Goal: Information Seeking & Learning: Learn about a topic

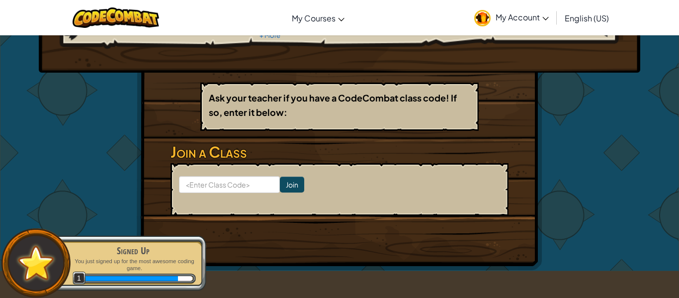
scroll to position [131, 0]
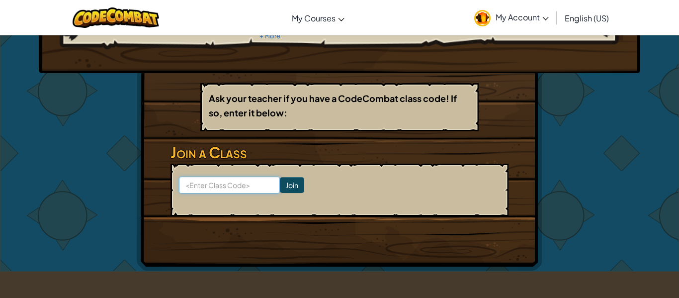
click at [252, 186] on input at bounding box center [229, 184] width 101 height 17
type input "SellShelf"
click at [198, 185] on input "Sell shelfGood" at bounding box center [229, 184] width 101 height 17
type input "SellshelfGood"
click at [288, 186] on input "Join" at bounding box center [292, 185] width 24 height 16
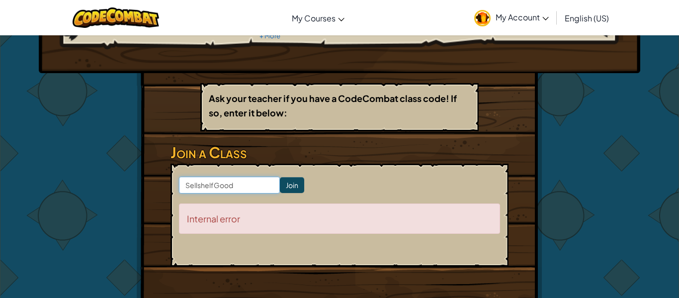
click at [237, 184] on input "SellshelfGood" at bounding box center [229, 184] width 101 height 17
click at [202, 185] on input "SellshelfGood" at bounding box center [229, 184] width 101 height 17
type input "SellShelfGood"
click at [295, 182] on input "Join" at bounding box center [292, 185] width 24 height 16
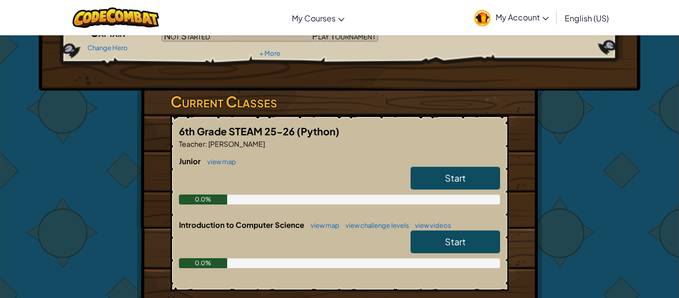
scroll to position [128, 0]
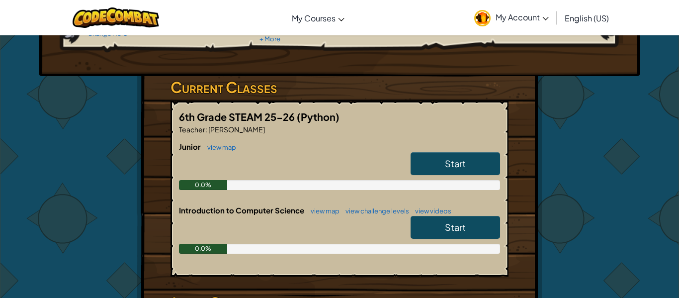
click at [447, 157] on span "Start" at bounding box center [455, 162] width 21 height 11
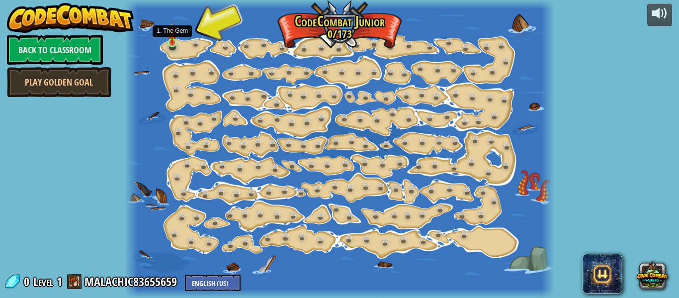
click at [174, 41] on img at bounding box center [171, 32] width 9 height 22
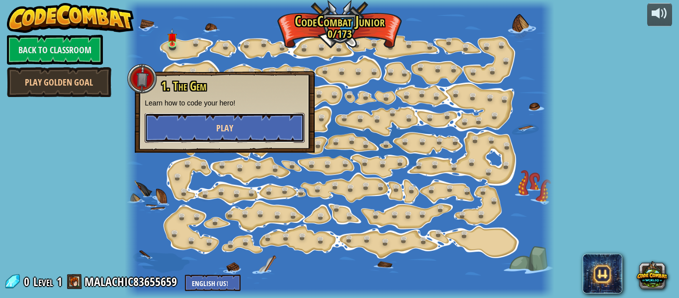
click at [228, 128] on span "Play" at bounding box center [224, 128] width 17 height 12
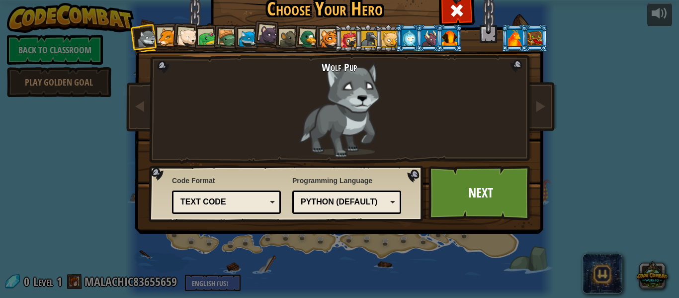
click at [403, 32] on div at bounding box center [408, 38] width 15 height 16
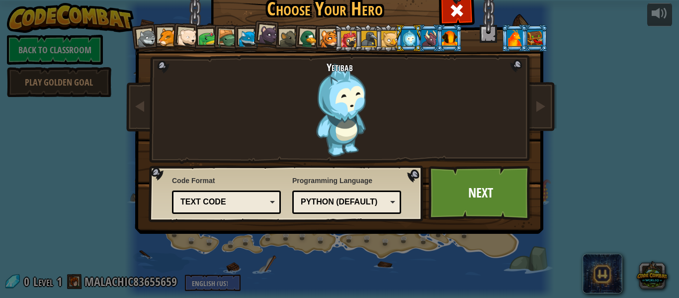
click at [449, 39] on div at bounding box center [449, 38] width 15 height 16
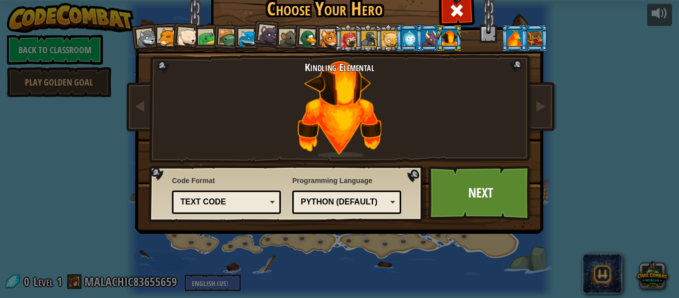
click at [430, 40] on div at bounding box center [428, 38] width 15 height 16
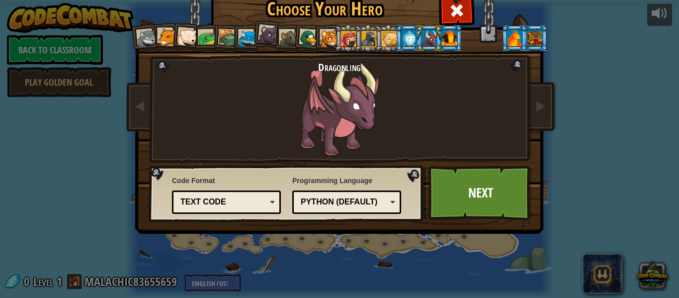
click at [269, 28] on div at bounding box center [268, 35] width 20 height 20
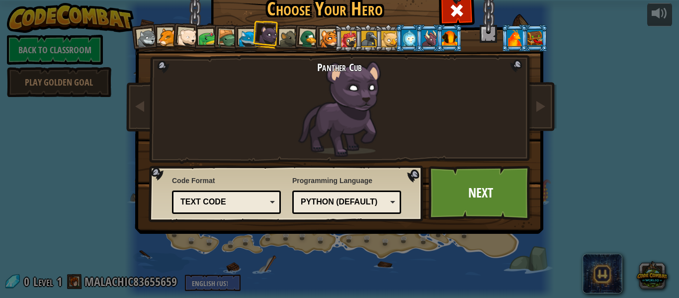
click at [409, 39] on div at bounding box center [408, 38] width 15 height 16
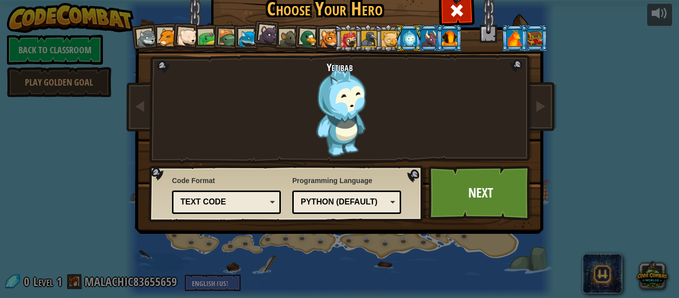
click at [445, 35] on div at bounding box center [449, 38] width 15 height 16
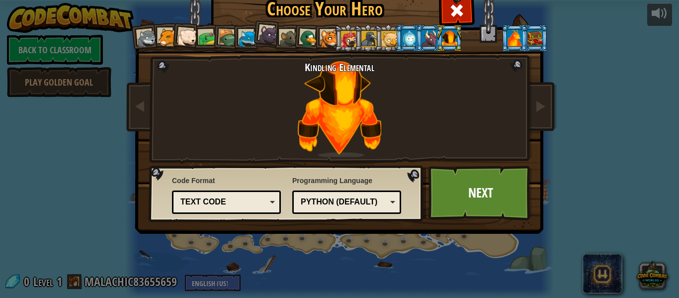
click at [384, 201] on div "Python (Default)" at bounding box center [344, 201] width 86 height 11
click at [452, 208] on link "Next" at bounding box center [480, 192] width 104 height 55
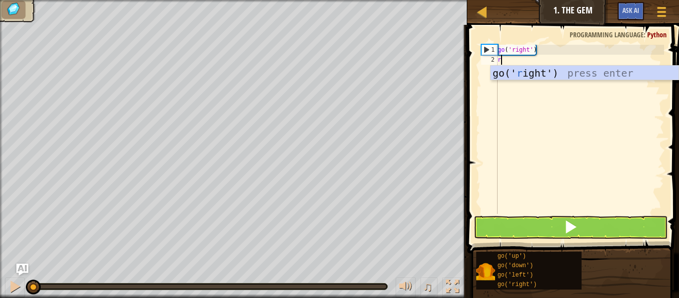
scroll to position [4, 0]
type textarea "right"
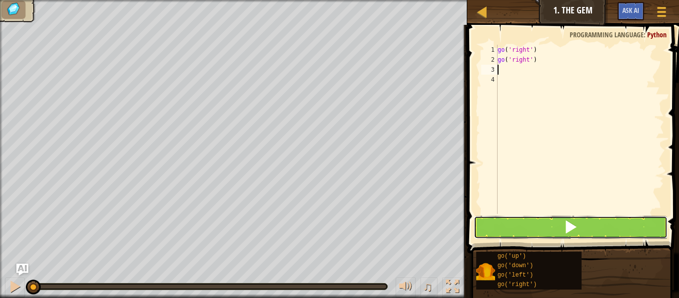
click at [503, 226] on button at bounding box center [570, 227] width 194 height 23
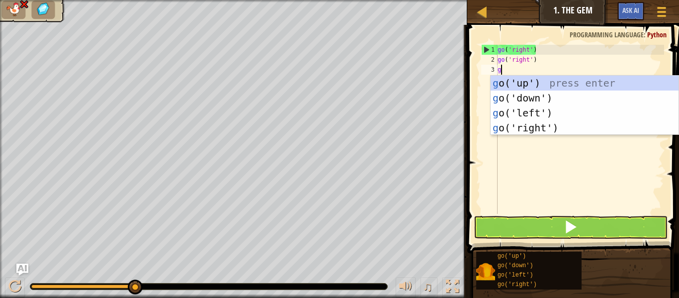
scroll to position [4, 0]
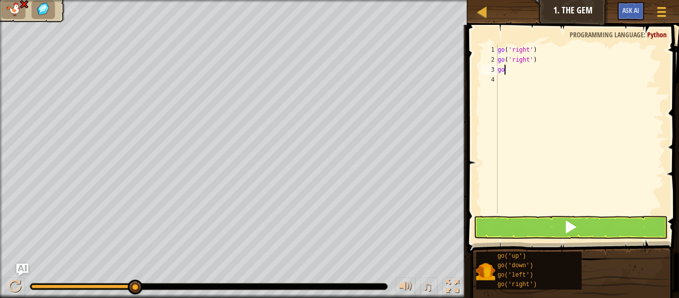
type textarea "g"
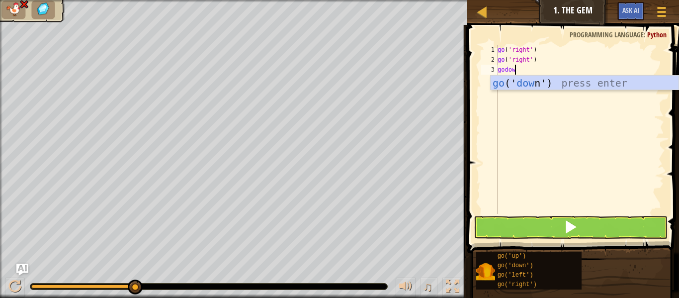
scroll to position [4, 2]
click at [548, 222] on button at bounding box center [570, 227] width 194 height 23
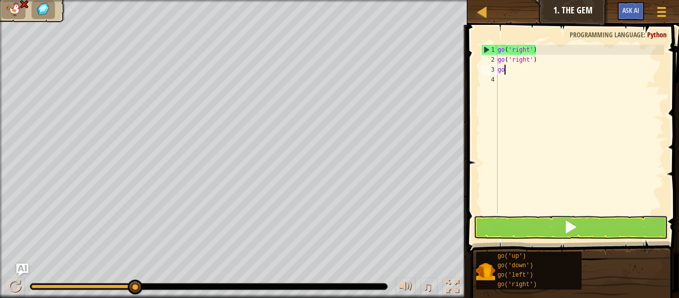
scroll to position [4, 0]
type textarea "g"
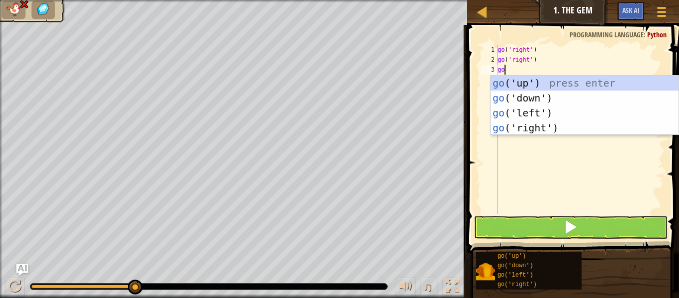
type textarea "g"
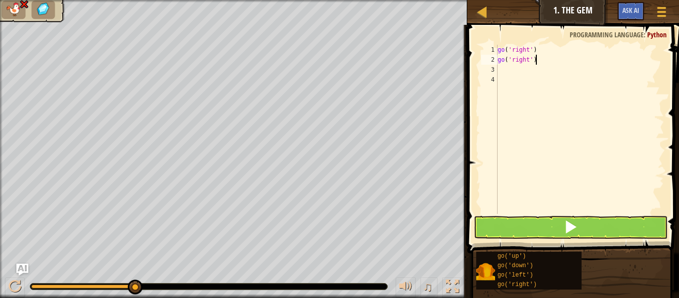
click at [535, 60] on div "go ( 'right' ) go ( 'right' )" at bounding box center [579, 139] width 168 height 189
type textarea "g"
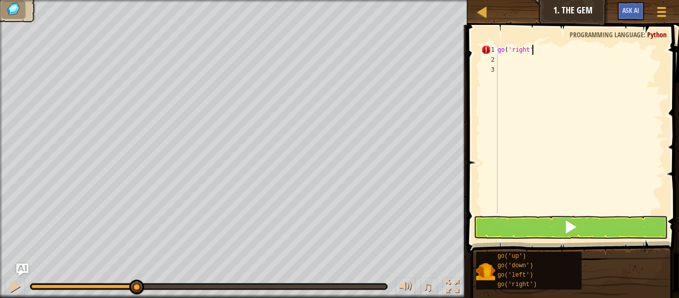
type textarea "go('right')"
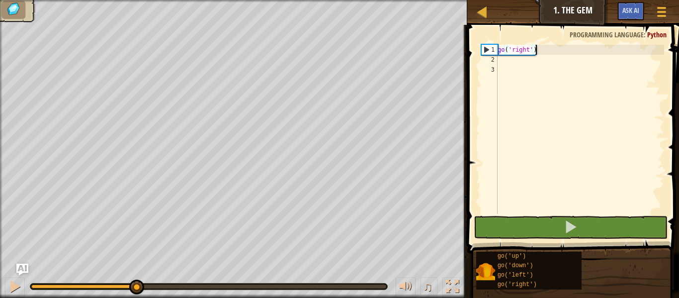
click at [499, 63] on div "go ( 'right' )" at bounding box center [579, 139] width 168 height 189
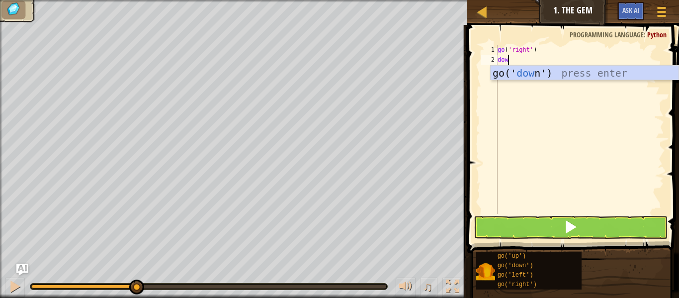
type textarea "down"
click at [526, 73] on div "go(' down ') press enter" at bounding box center [584, 88] width 188 height 45
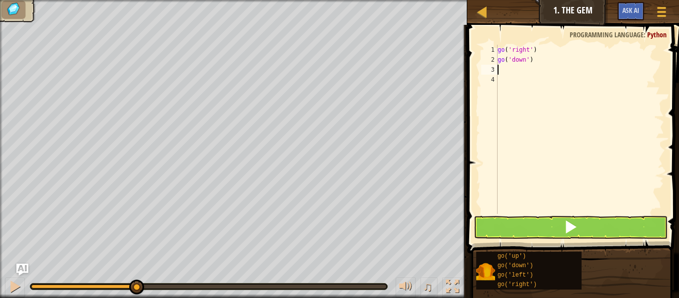
scroll to position [4, 0]
type textarea "go"
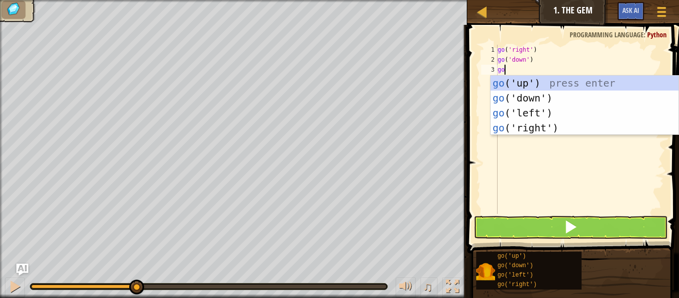
scroll to position [4, 0]
click at [533, 126] on div "go ('up') press enter go ('down') press enter go ('left') press enter go ('righ…" at bounding box center [584, 120] width 188 height 89
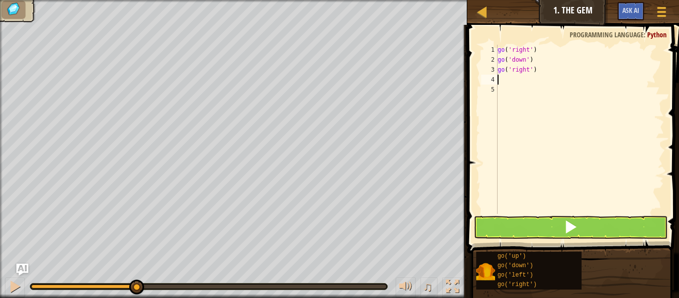
scroll to position [4, 0]
click at [539, 221] on button at bounding box center [570, 227] width 194 height 23
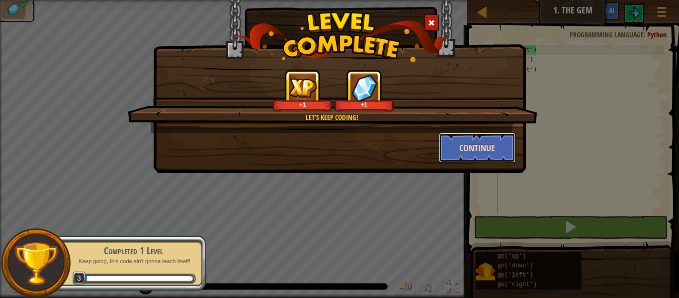
click at [499, 143] on button "Continue" at bounding box center [477, 148] width 77 height 30
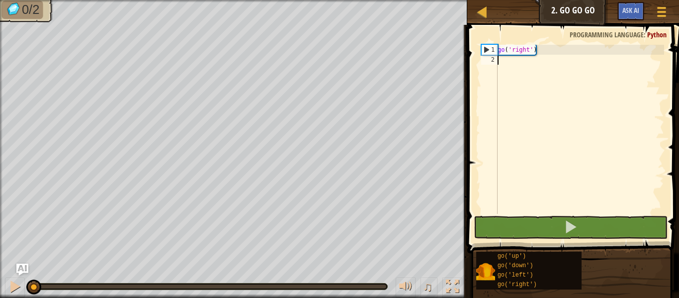
scroll to position [4, 0]
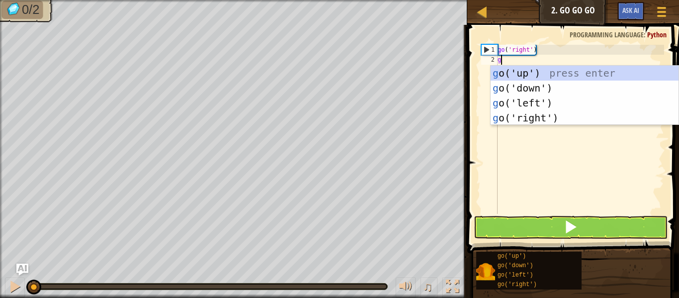
type textarea "go"
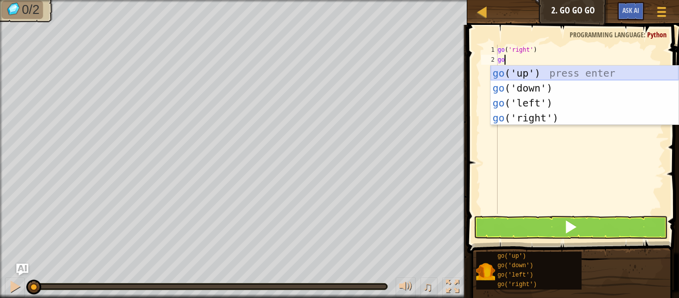
click at [515, 75] on div "go ('up') press enter go ('down') press enter go ('left') press enter go ('righ…" at bounding box center [584, 110] width 188 height 89
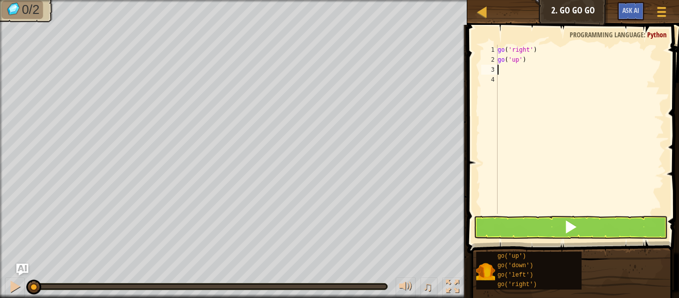
scroll to position [4, 0]
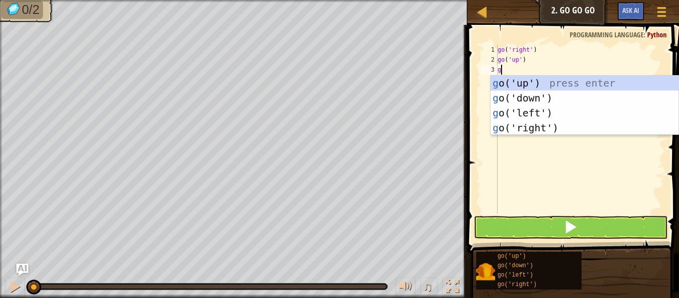
type textarea "go"
click at [534, 127] on div "go ('up') press enter go ('down') press enter go ('left') press enter go ('righ…" at bounding box center [584, 120] width 188 height 89
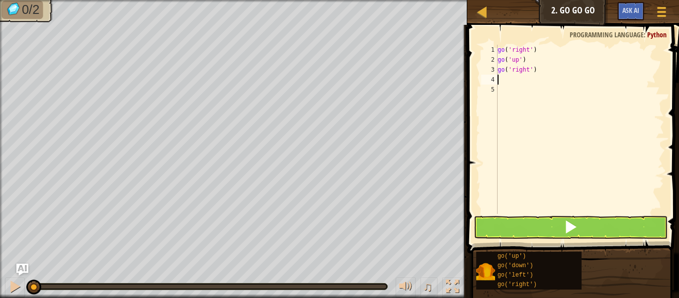
scroll to position [4, 0]
type textarea "go"
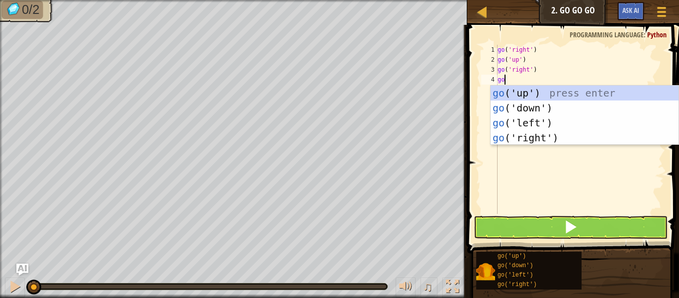
scroll to position [4, 0]
click at [542, 136] on div "go ('up') press enter go ('down') press enter go ('left') press enter go ('righ…" at bounding box center [584, 129] width 188 height 89
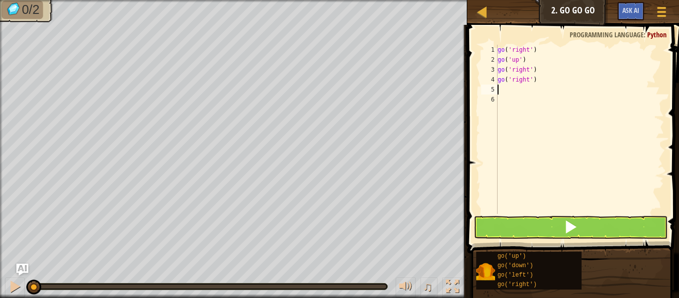
scroll to position [4, 0]
click at [570, 227] on span at bounding box center [570, 227] width 14 height 14
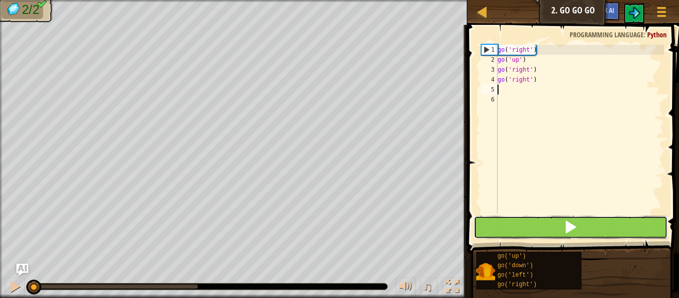
click at [570, 227] on span at bounding box center [570, 227] width 14 height 14
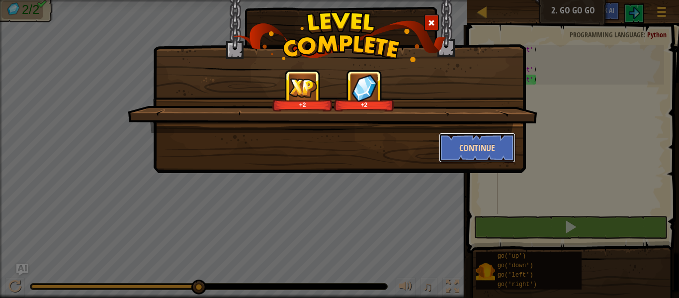
click at [461, 146] on button "Continue" at bounding box center [477, 148] width 77 height 30
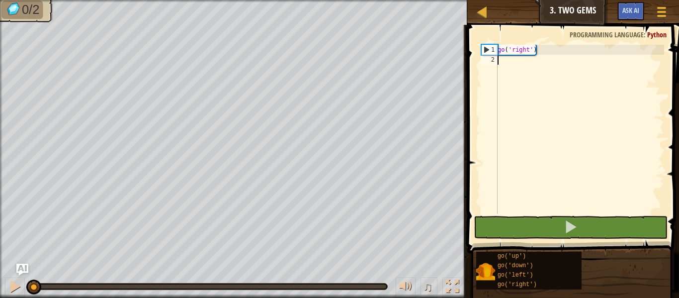
scroll to position [4, 0]
type textarea "go"
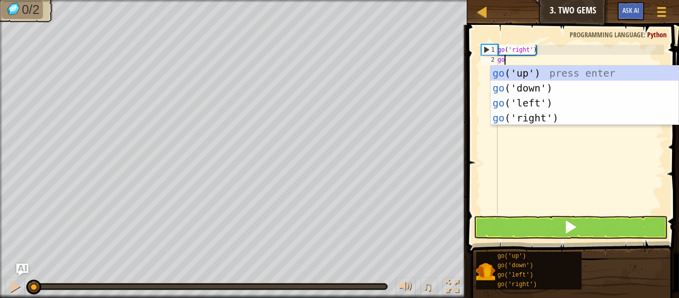
scroll to position [4, 0]
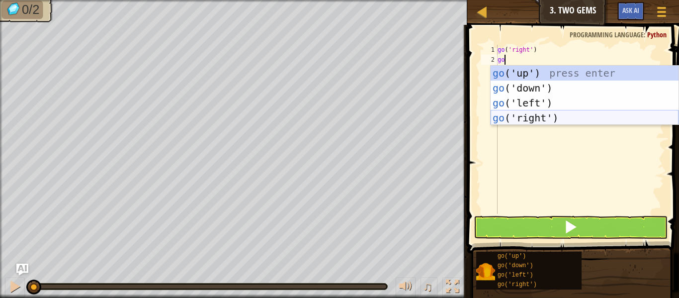
click at [537, 117] on div "go ('up') press enter go ('down') press enter go ('left') press enter go ('righ…" at bounding box center [584, 110] width 188 height 89
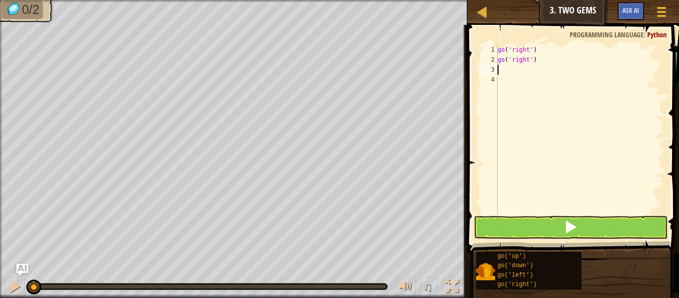
scroll to position [4, 0]
type textarea "go"
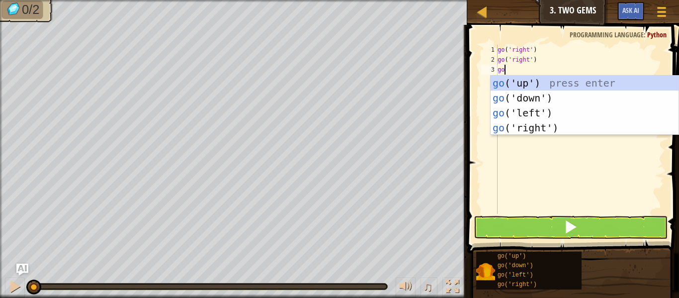
scroll to position [4, 0]
click at [534, 123] on div "go ('up') press enter go ('down') press enter go ('left') press enter go ('righ…" at bounding box center [584, 120] width 188 height 89
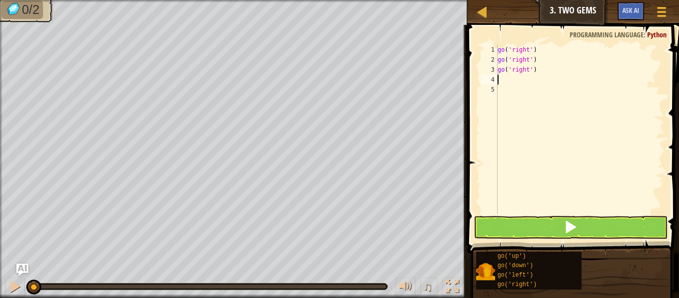
scroll to position [4, 0]
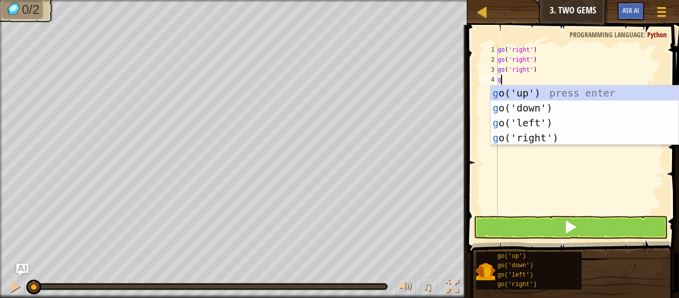
type textarea "go"
click at [520, 90] on div "go ('up') press enter go ('down') press enter go ('left') press enter go ('righ…" at bounding box center [584, 129] width 188 height 89
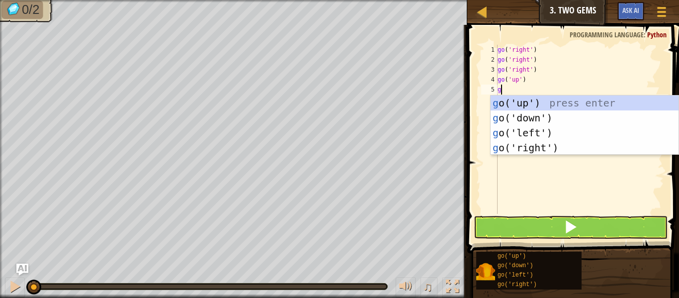
type textarea "go"
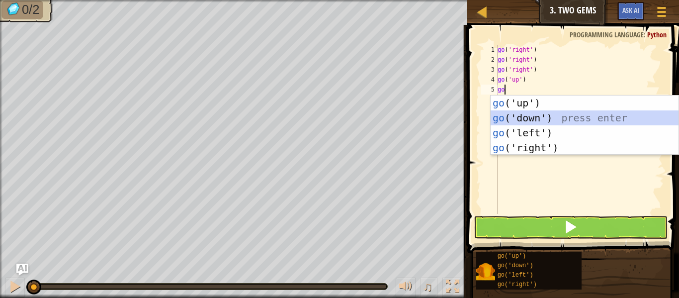
click at [544, 118] on div "go ('up') press enter go ('down') press enter go ('left') press enter go ('righ…" at bounding box center [584, 139] width 188 height 89
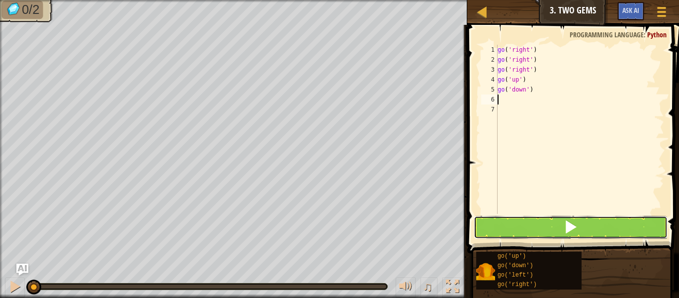
click at [530, 227] on button at bounding box center [570, 227] width 194 height 23
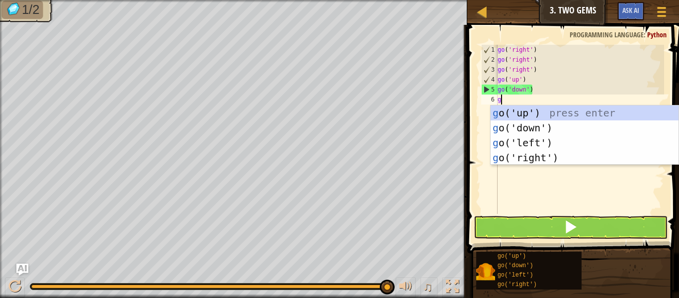
type textarea "go"
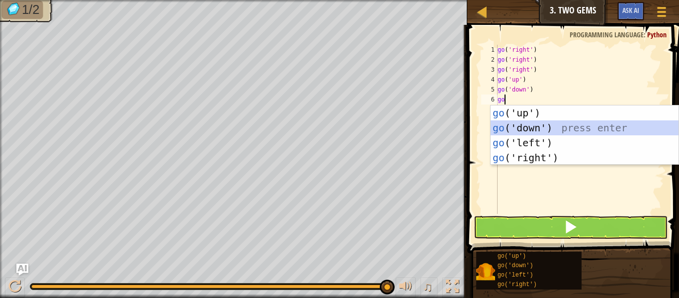
click at [523, 128] on div "go ('up') press enter go ('down') press enter go ('left') press enter go ('righ…" at bounding box center [584, 149] width 188 height 89
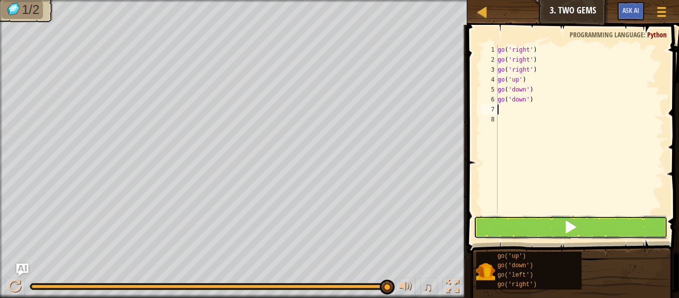
click at [545, 224] on button at bounding box center [570, 227] width 194 height 23
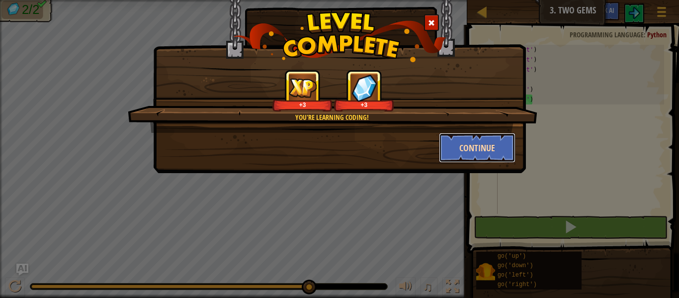
click at [497, 148] on button "Continue" at bounding box center [477, 148] width 77 height 30
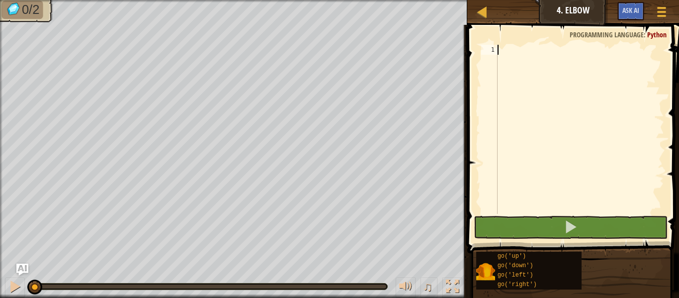
scroll to position [4, 0]
type textarea "go"
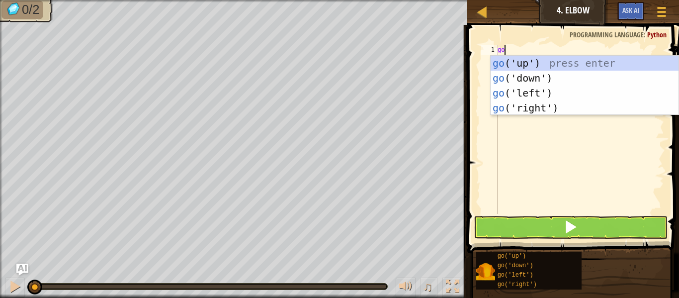
scroll to position [4, 0]
click at [540, 78] on div "go ('up') press enter go ('down') press enter go ('left') press enter go ('righ…" at bounding box center [584, 100] width 188 height 89
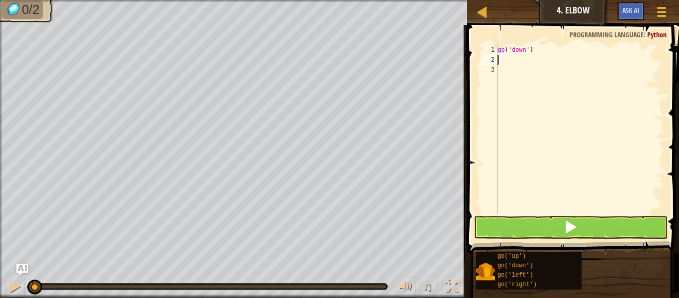
scroll to position [4, 0]
type textarea "go"
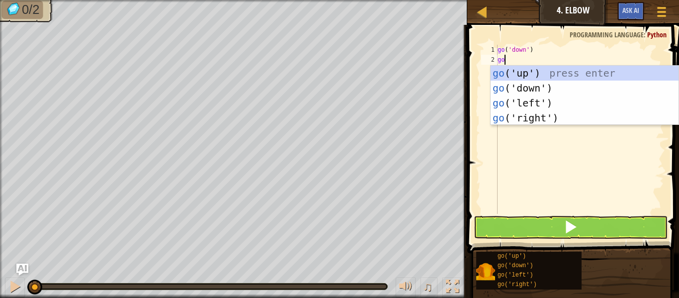
scroll to position [4, 0]
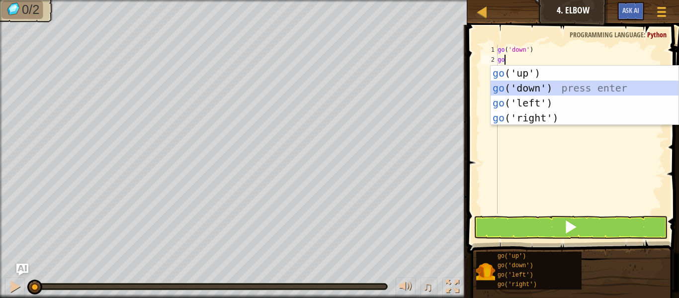
click at [532, 86] on div "go ('up') press enter go ('down') press enter go ('left') press enter go ('righ…" at bounding box center [584, 110] width 188 height 89
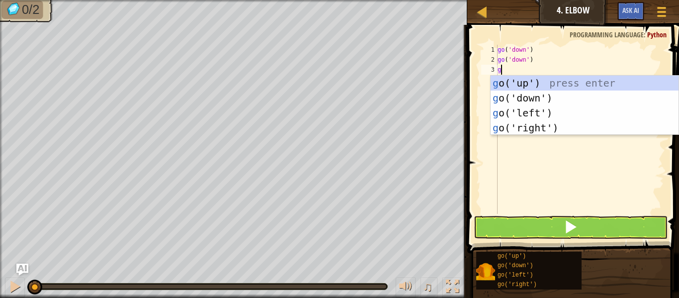
type textarea "go"
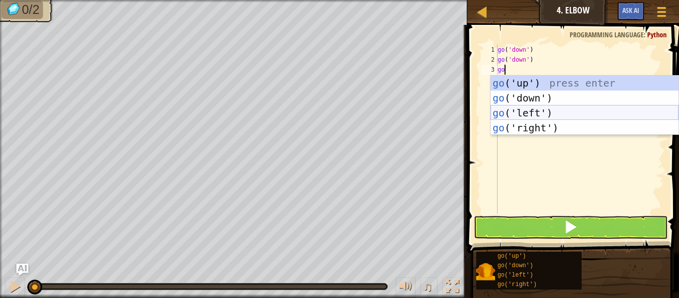
click at [522, 110] on div "go ('up') press enter go ('down') press enter go ('left') press enter go ('righ…" at bounding box center [584, 120] width 188 height 89
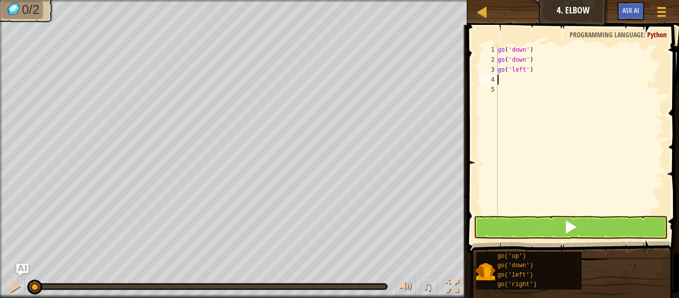
scroll to position [4, 0]
click at [534, 227] on button at bounding box center [570, 227] width 194 height 23
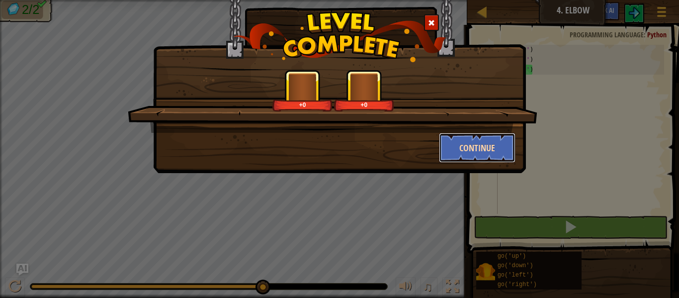
click at [484, 150] on button "Continue" at bounding box center [477, 148] width 77 height 30
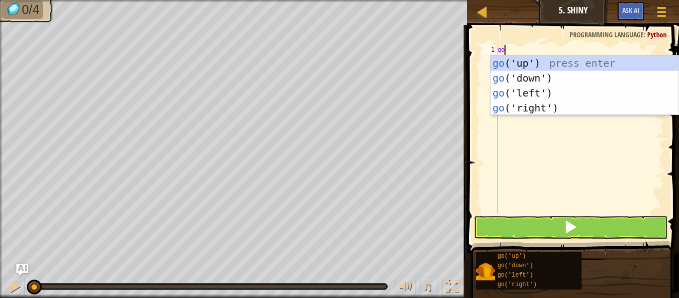
scroll to position [4, 0]
type textarea "g"
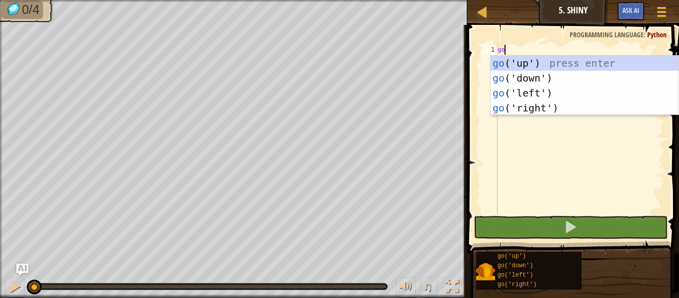
type textarea "gol"
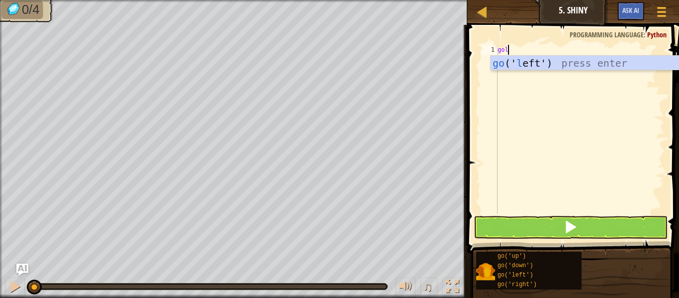
scroll to position [4, 1]
click at [507, 66] on div "go (' l eft') press enter" at bounding box center [584, 78] width 188 height 45
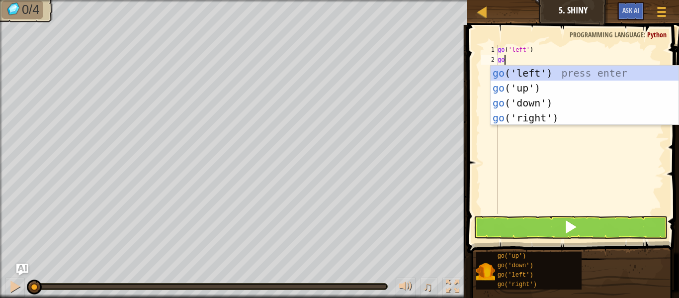
scroll to position [4, 0]
type textarea "gol"
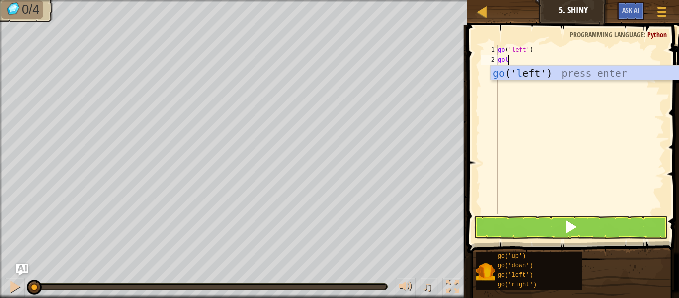
scroll to position [4, 1]
click at [532, 75] on div "go (' l eft') press enter" at bounding box center [584, 88] width 188 height 45
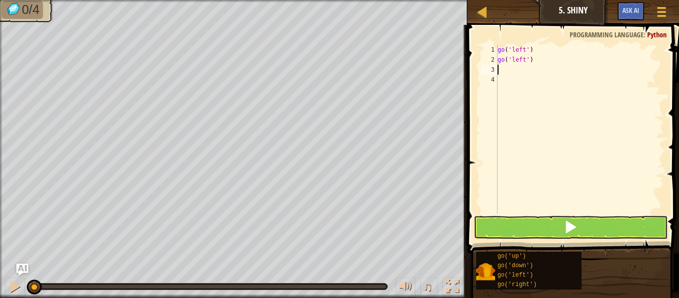
scroll to position [4, 0]
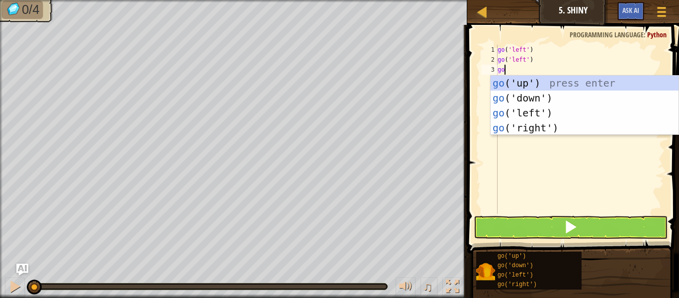
type textarea "[DEMOGRAPHIC_DATA]"
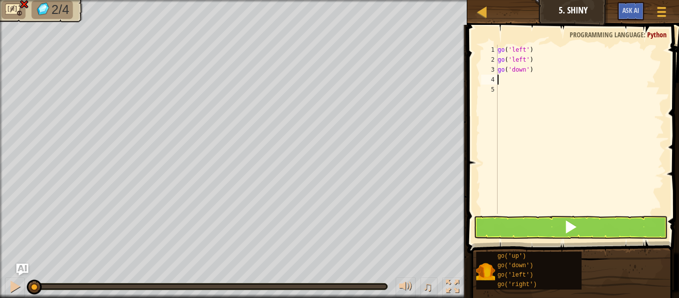
scroll to position [4, 0]
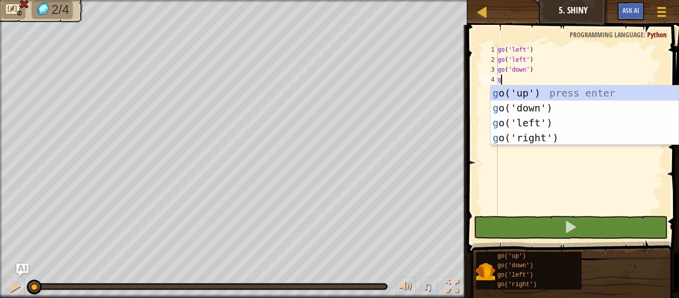
type textarea "go"
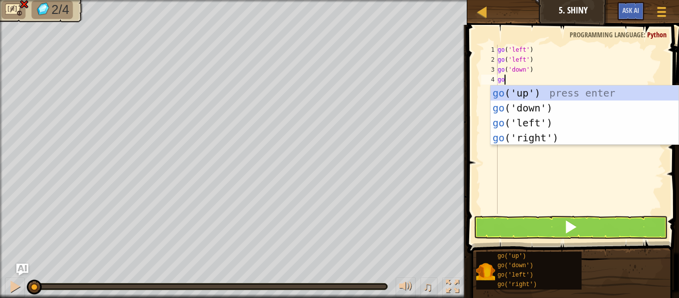
scroll to position [4, 0]
click at [553, 136] on div "go ('up') press enter go ('down') press enter go ('left') press enter go ('righ…" at bounding box center [584, 129] width 188 height 89
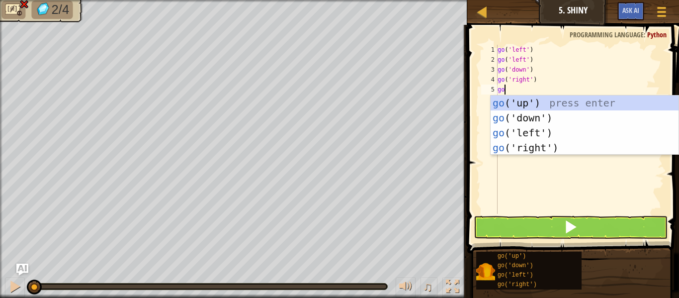
type textarea "go"
click at [514, 100] on div "go ('up') press enter go ('down') press enter go ('left') press enter go ('righ…" at bounding box center [584, 139] width 188 height 89
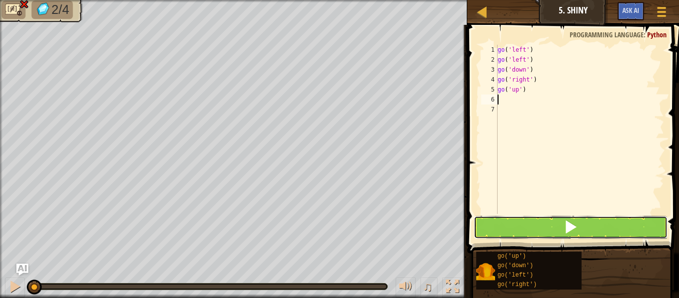
click at [541, 225] on button at bounding box center [570, 227] width 194 height 23
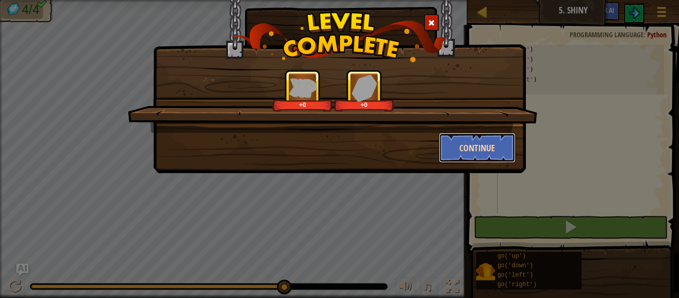
click at [485, 149] on button "Continue" at bounding box center [477, 148] width 77 height 30
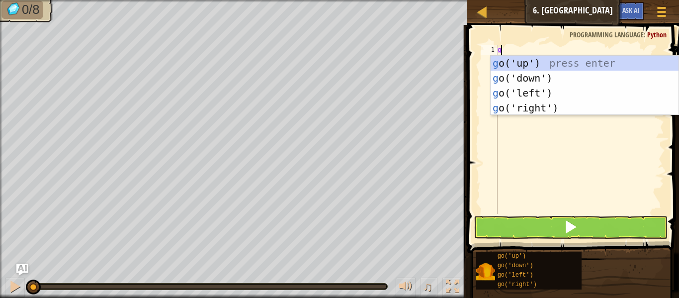
scroll to position [4, 0]
type textarea "go"
click at [518, 79] on div "go ('up') press enter go ('down') press enter go ('left') press enter go ('righ…" at bounding box center [584, 100] width 188 height 89
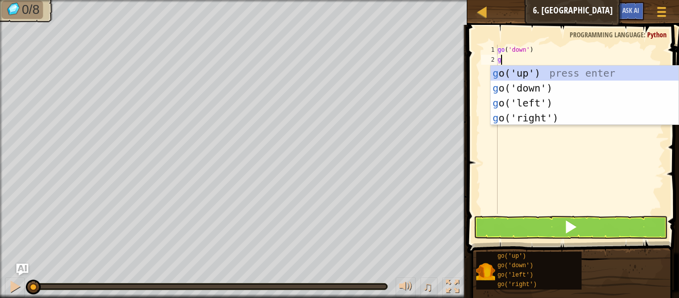
type textarea "go"
click at [537, 91] on div "go ('up') press enter go ('down') press enter go ('left') press enter go ('righ…" at bounding box center [584, 110] width 188 height 89
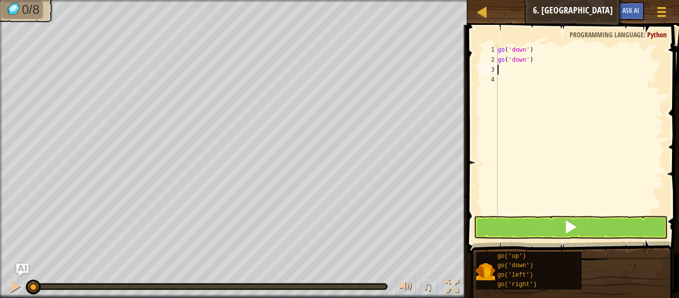
scroll to position [4, 0]
type textarea "gol"
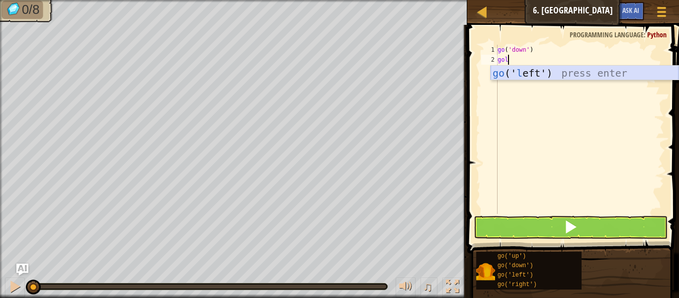
click at [533, 72] on div "go (' l eft') press enter" at bounding box center [584, 88] width 188 height 45
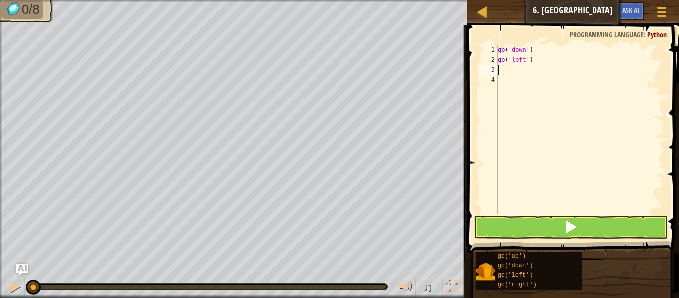
scroll to position [4, 0]
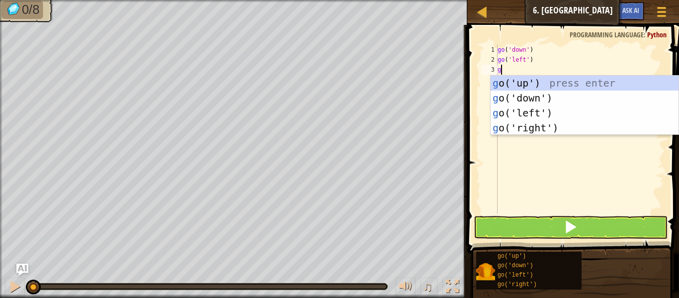
type textarea "go"
click at [524, 77] on div "go ('up') press enter go ('down') press enter go ('left') press enter go ('righ…" at bounding box center [584, 120] width 188 height 89
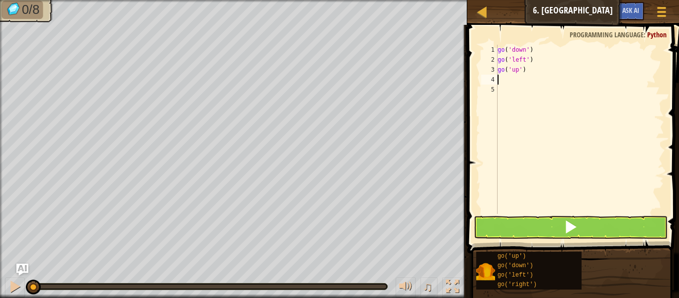
type textarea "go"
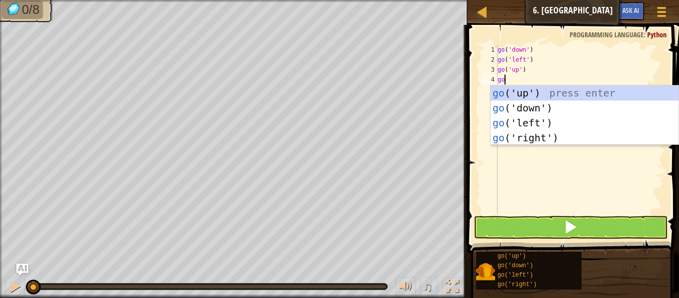
scroll to position [4, 0]
click at [521, 93] on div "go ('up') press enter go ('down') press enter go ('left') press enter go ('righ…" at bounding box center [584, 129] width 188 height 89
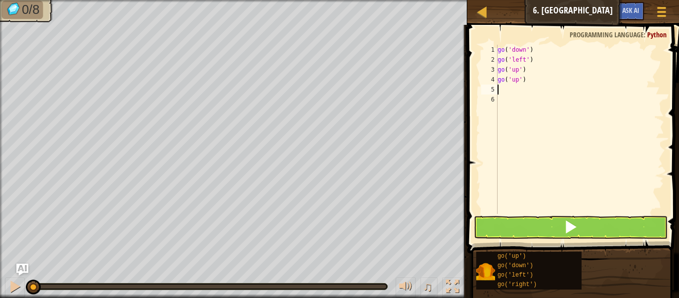
scroll to position [4, 0]
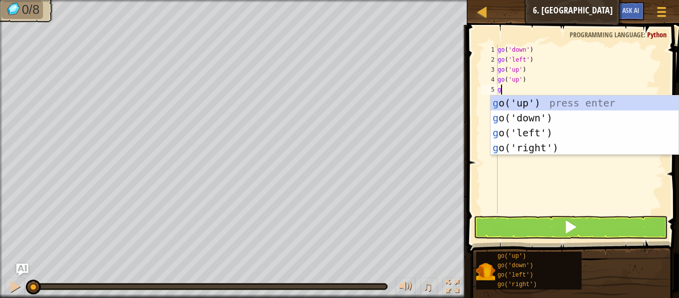
type textarea "go"
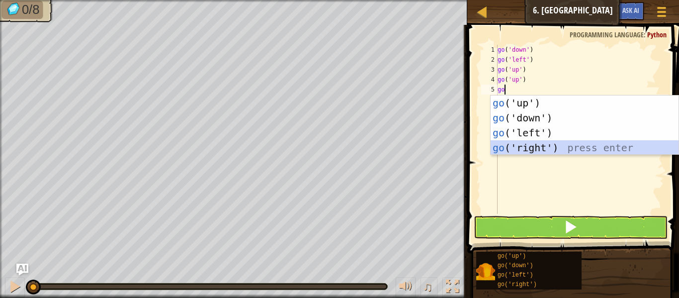
click at [515, 146] on div "go ('up') press enter go ('down') press enter go ('left') press enter go ('righ…" at bounding box center [584, 139] width 188 height 89
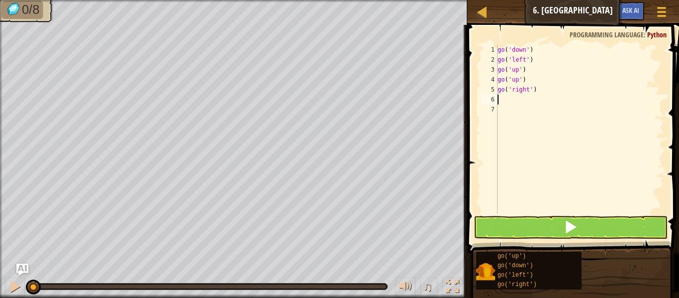
type textarea "go"
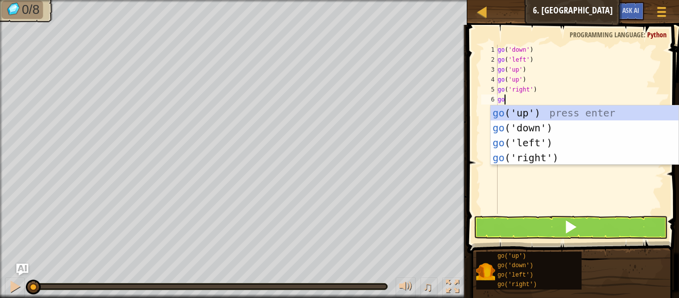
scroll to position [4, 0]
click at [544, 158] on div "go ('up') press enter go ('down') press enter go ('left') press enter go ('righ…" at bounding box center [584, 149] width 188 height 89
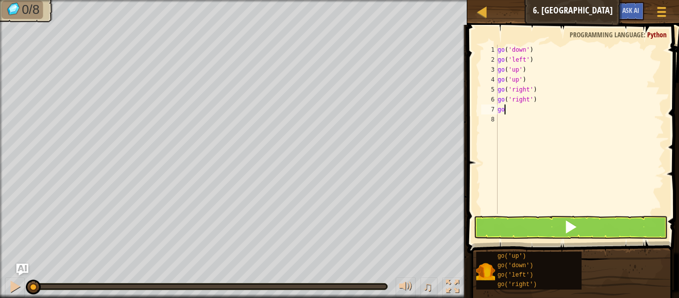
click at [573, 0] on body "Map Junior 6. Gem Square Game Menu Ask AI 1 ההההההההההההההההההההההההההההההההההה…" at bounding box center [339, 0] width 679 height 0
type textarea "gou"
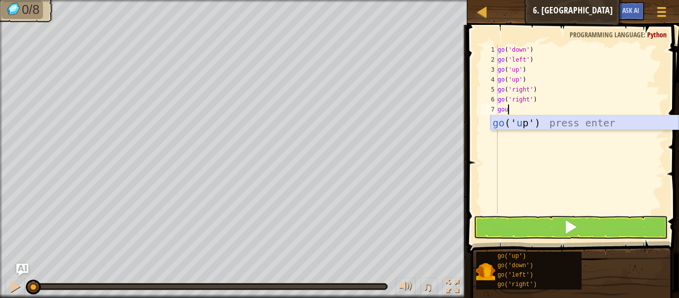
click at [516, 121] on div "go (' u p') press enter" at bounding box center [584, 137] width 188 height 45
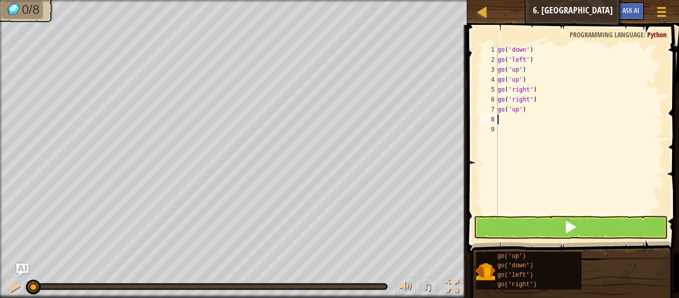
scroll to position [4, 0]
click at [526, 109] on div "go ( 'down' ) go ( 'left' ) go ( 'up' ) go ( 'up' ) go ( 'right' ) go ( 'right'…" at bounding box center [579, 139] width 168 height 189
type textarea "[DEMOGRAPHIC_DATA]"
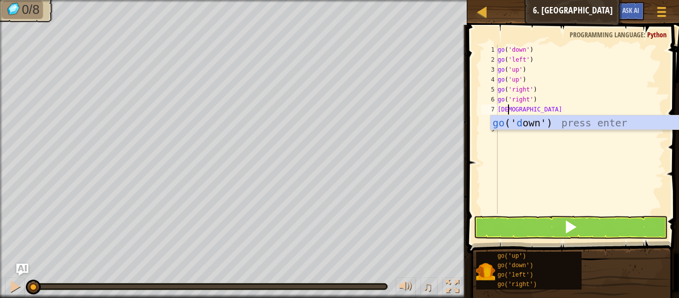
scroll to position [4, 1]
click at [539, 124] on div "go (' d own') press enter" at bounding box center [584, 137] width 188 height 45
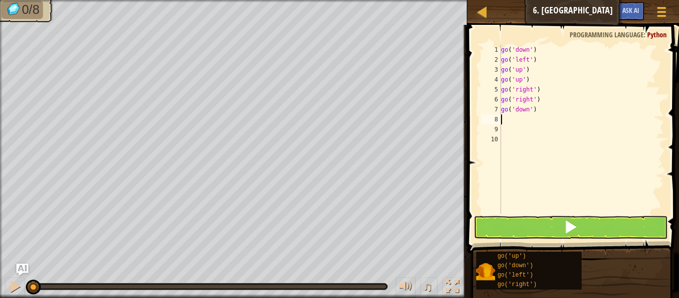
scroll to position [4, 0]
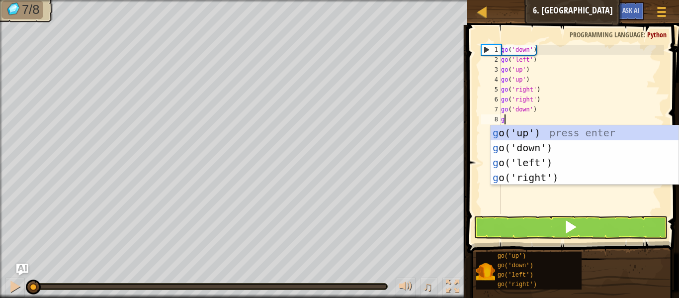
type textarea "go"
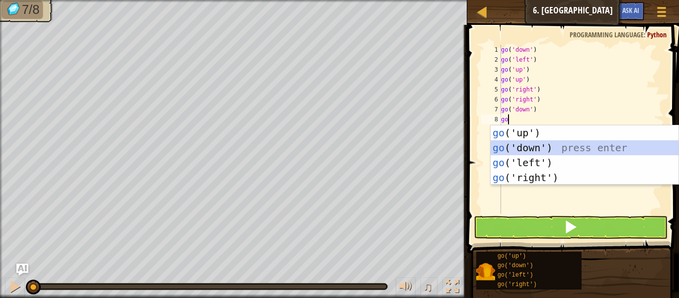
click at [531, 147] on div "go ('up') press enter go ('down') press enter go ('left') press enter go ('righ…" at bounding box center [584, 169] width 188 height 89
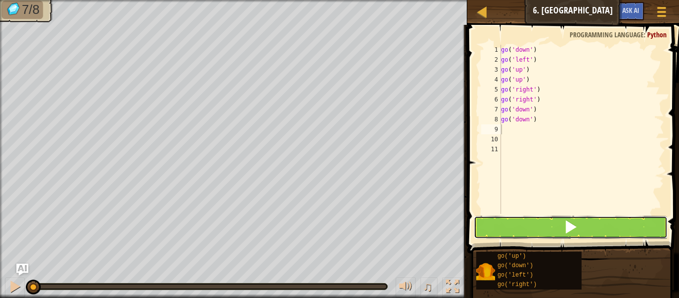
click at [525, 225] on button at bounding box center [570, 227] width 194 height 23
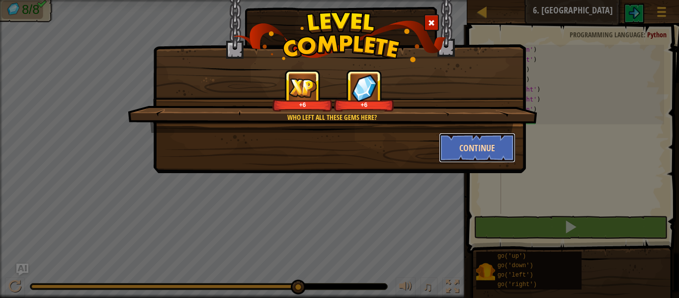
click at [486, 155] on button "Continue" at bounding box center [477, 148] width 77 height 30
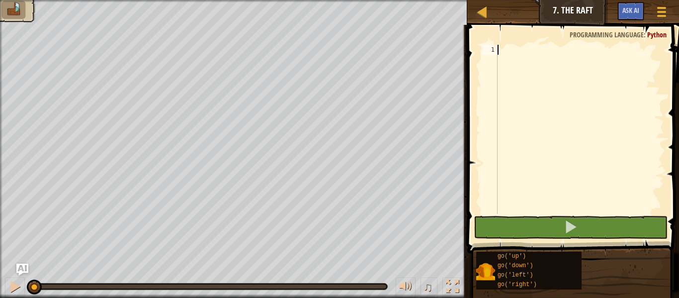
scroll to position [4, 0]
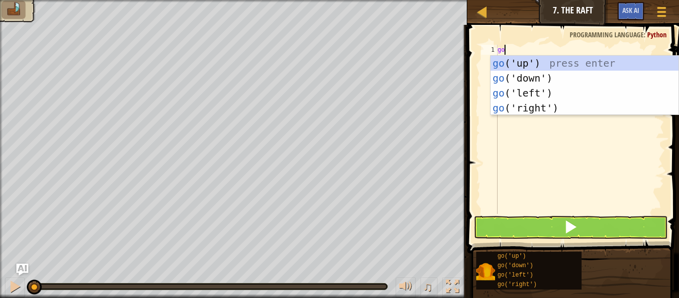
type textarea "gou"
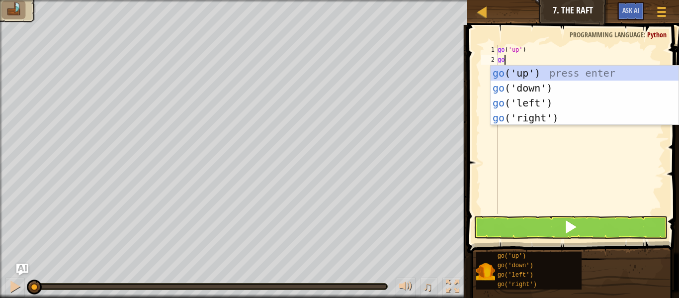
scroll to position [4, 0]
type textarea "gor"
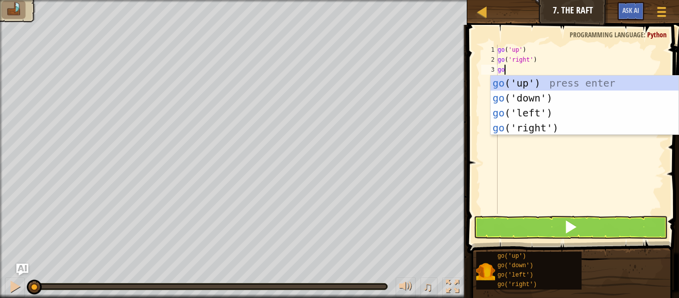
type textarea "gor"
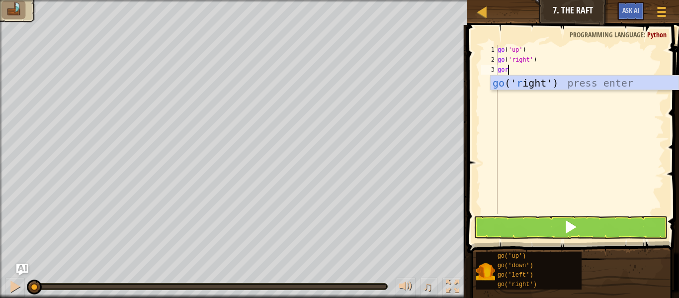
scroll to position [4, 0]
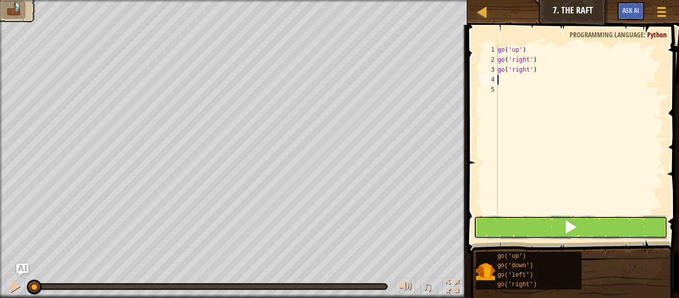
click at [529, 230] on button at bounding box center [570, 227] width 194 height 23
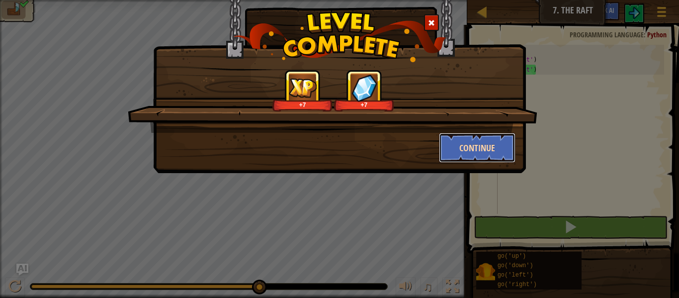
click at [480, 147] on button "Continue" at bounding box center [477, 148] width 77 height 30
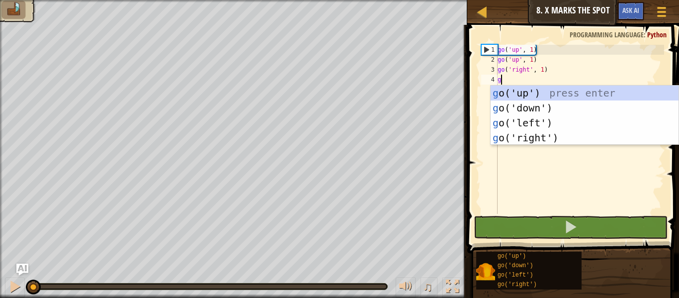
scroll to position [4, 0]
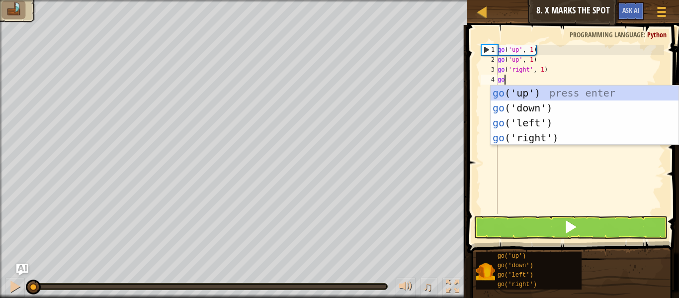
type textarea "gor"
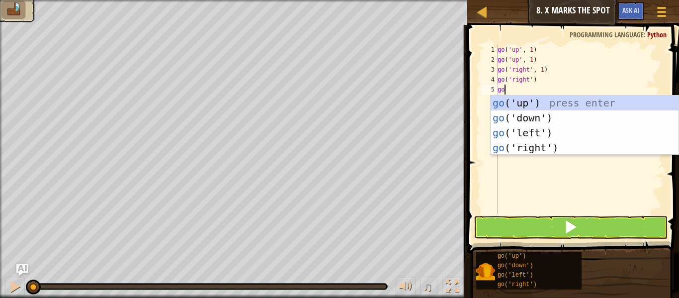
type textarea "gor"
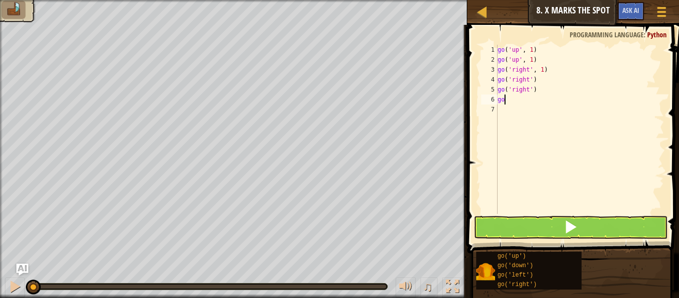
type textarea "[DEMOGRAPHIC_DATA]"
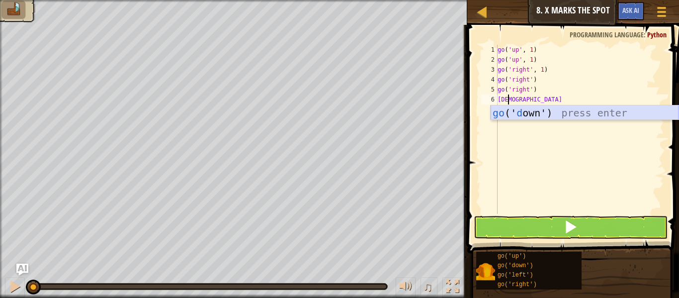
click at [514, 114] on div "go (' d own') press enter" at bounding box center [584, 127] width 188 height 45
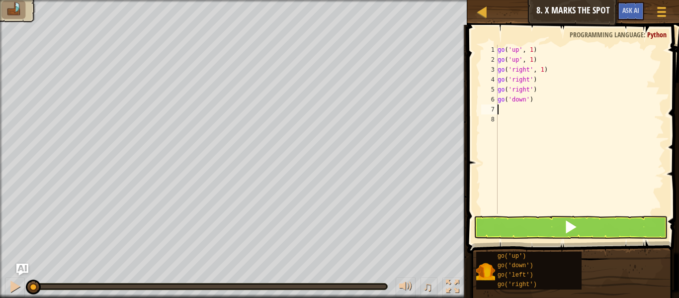
scroll to position [4, 0]
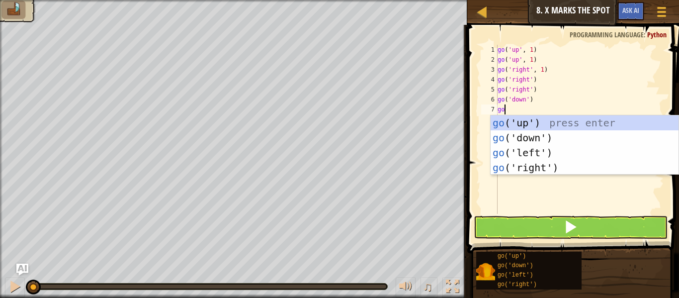
type textarea "[DEMOGRAPHIC_DATA]"
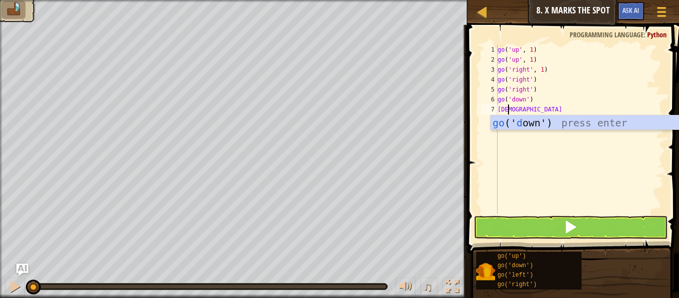
scroll to position [4, 1]
click at [539, 123] on div "go (' d own') press enter" at bounding box center [584, 137] width 188 height 45
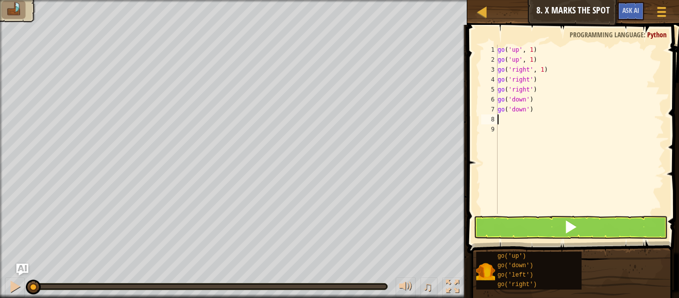
scroll to position [4, 0]
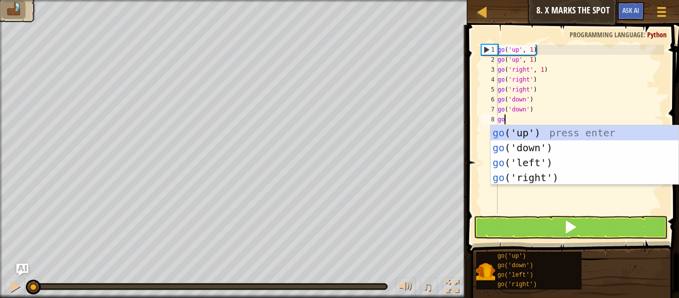
type textarea "gol"
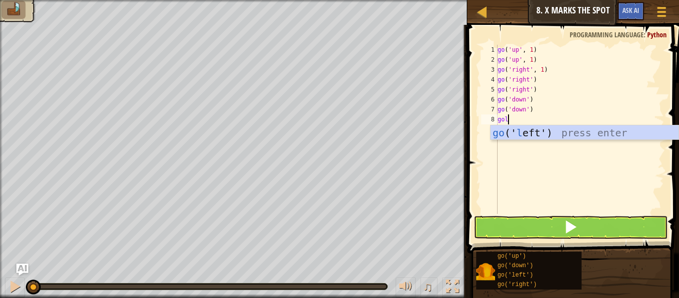
scroll to position [4, 1]
click at [547, 136] on div "go (' l eft') press enter" at bounding box center [584, 147] width 188 height 45
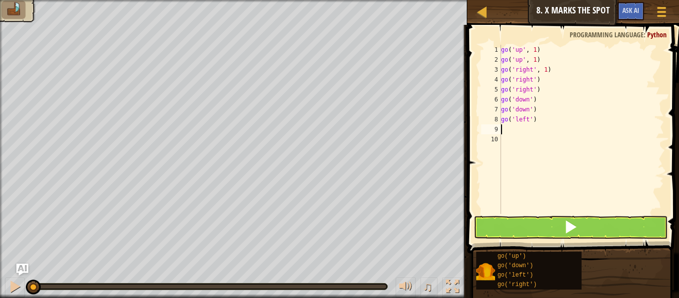
scroll to position [4, 0]
click at [560, 225] on button at bounding box center [570, 227] width 194 height 23
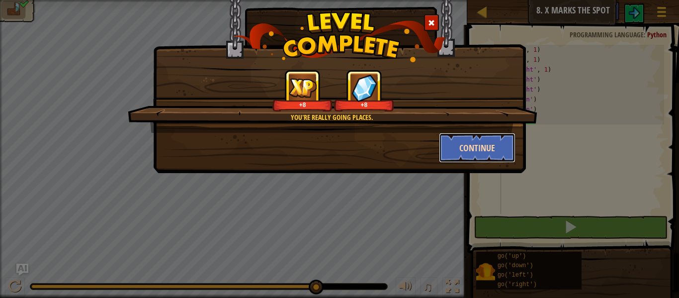
click at [509, 142] on button "Continue" at bounding box center [477, 148] width 77 height 30
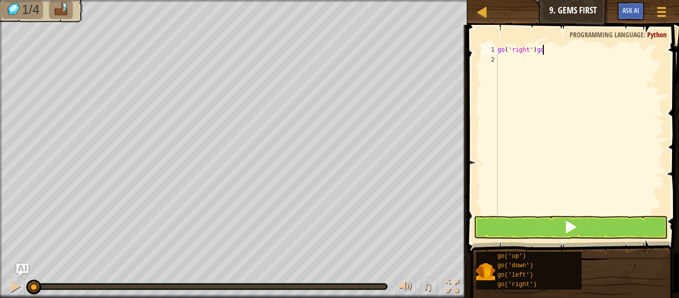
type textarea "go('right')gor"
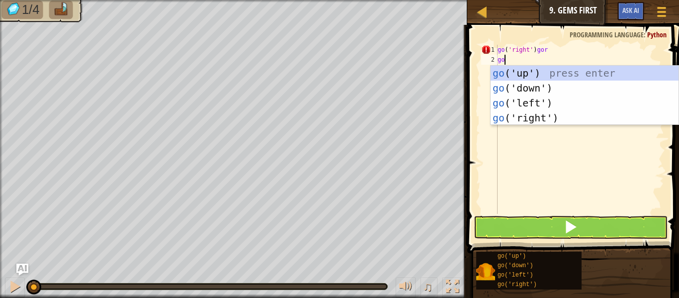
type textarea "gor"
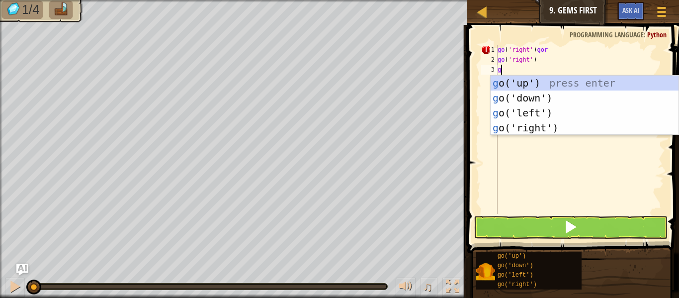
type textarea "gou"
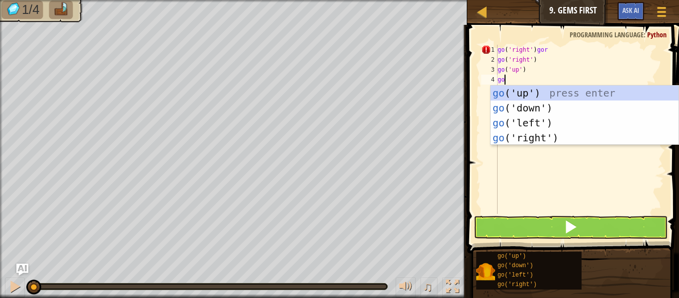
type textarea "[DEMOGRAPHIC_DATA]"
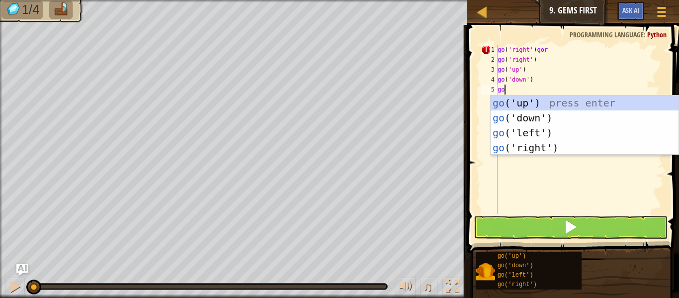
type textarea "[DEMOGRAPHIC_DATA]"
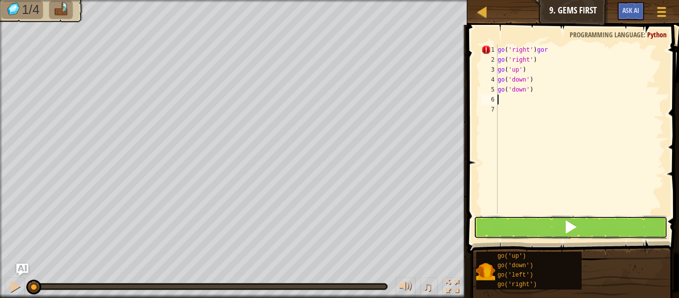
click at [511, 219] on button at bounding box center [570, 227] width 194 height 23
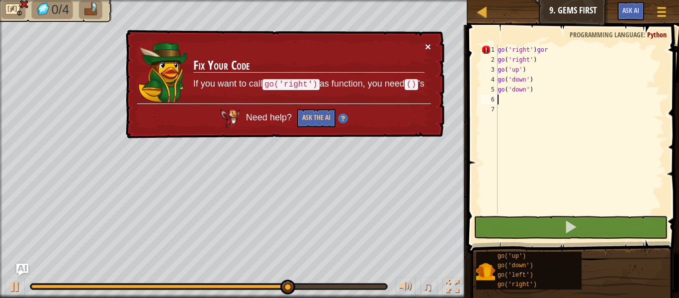
click at [427, 44] on button "×" at bounding box center [428, 46] width 6 height 10
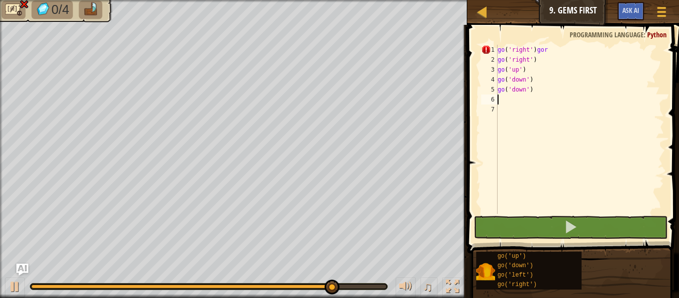
click at [556, 50] on div "go ( 'right' ) gor go ( 'right' ) go ( 'up' ) go ( 'down' ) go ( 'down' )" at bounding box center [579, 139] width 168 height 189
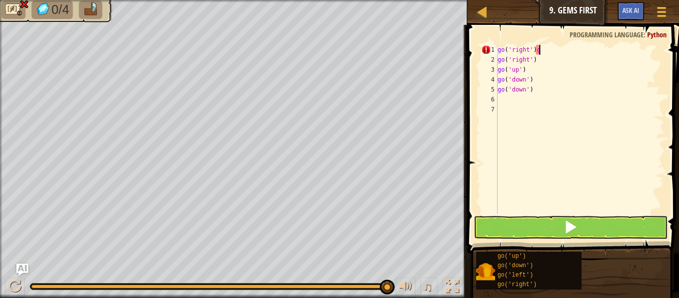
type textarea "go('right')"
click at [555, 221] on button at bounding box center [570, 227] width 194 height 23
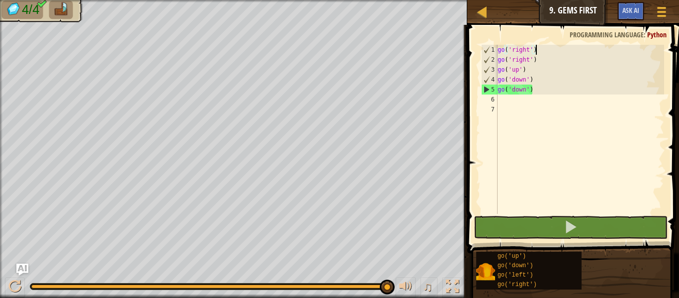
click at [549, 117] on div "go ( 'right' ) go ( 'right' ) go ( 'up' ) go ( 'down' ) go ( 'down' )" at bounding box center [579, 139] width 168 height 189
click at [515, 103] on div "go ( 'right' ) go ( 'right' ) go ( 'up' ) go ( 'down' ) go ( 'down' )" at bounding box center [579, 139] width 168 height 189
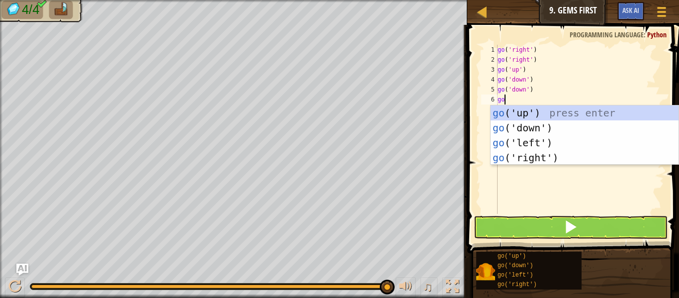
type textarea "gou"
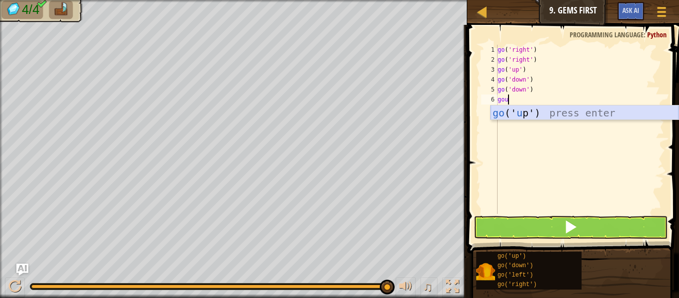
click at [533, 110] on div "go (' u p') press enter" at bounding box center [584, 127] width 188 height 45
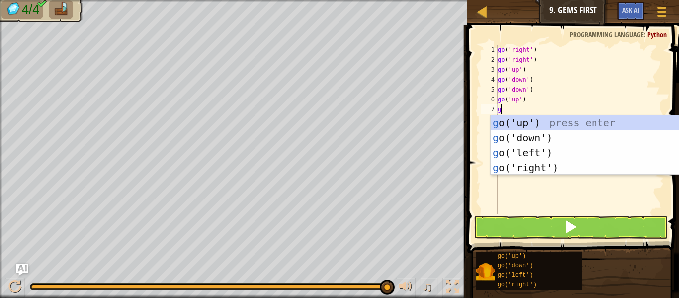
scroll to position [4, 0]
type textarea "gor"
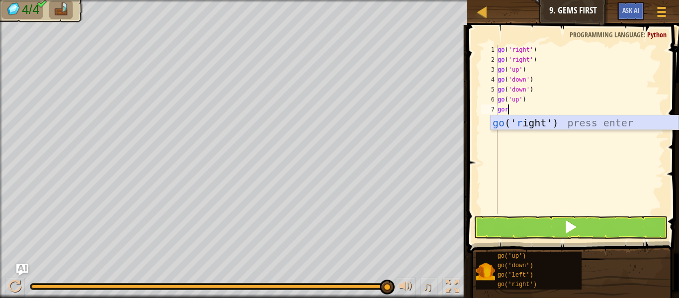
click at [538, 123] on div "go (' r ight') press enter" at bounding box center [584, 137] width 188 height 45
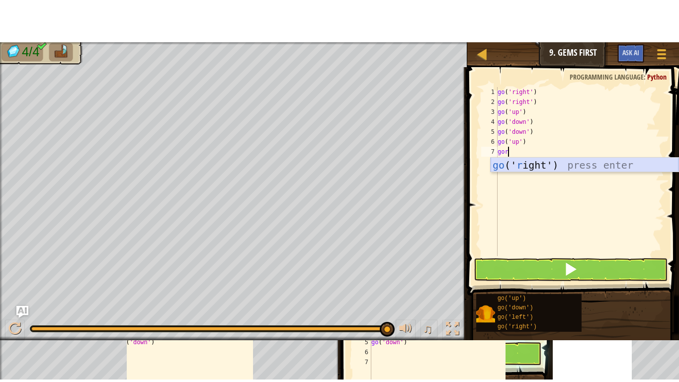
scroll to position [4, 0]
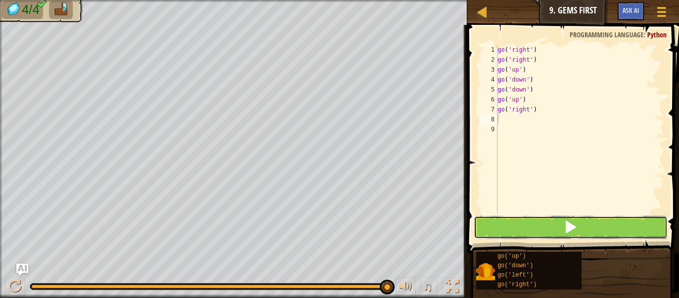
click at [571, 228] on span at bounding box center [570, 227] width 14 height 14
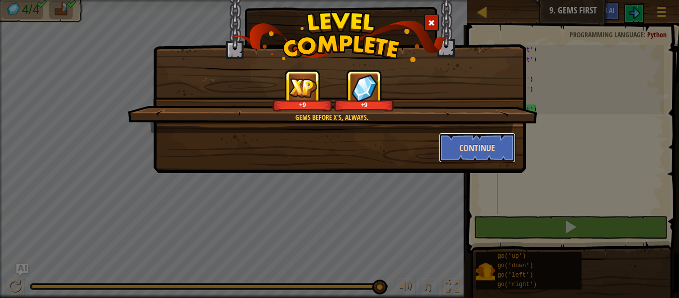
click at [494, 147] on button "Continue" at bounding box center [477, 148] width 77 height 30
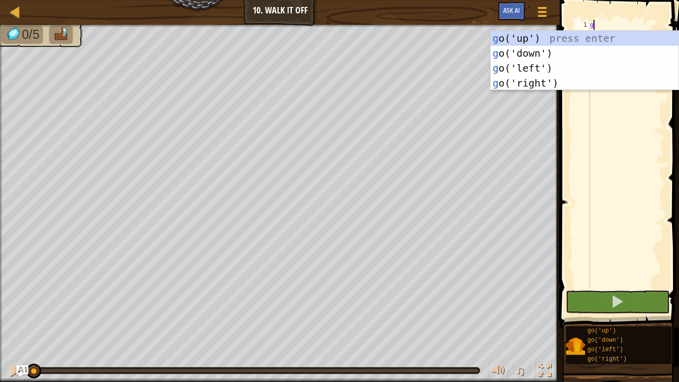
scroll to position [4, 0]
type textarea "go"
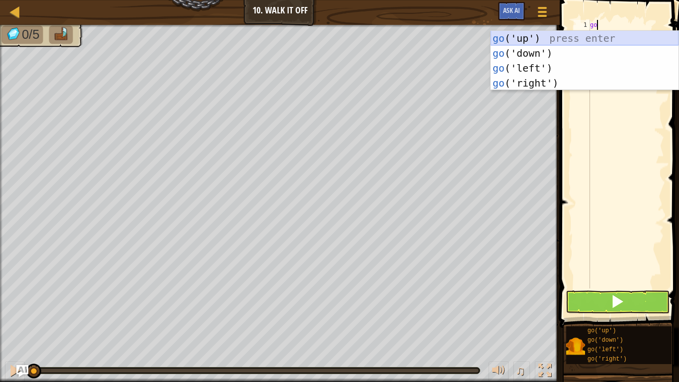
click at [552, 36] on div "go ('up') press enter go ('down') press enter go ('left') press enter go ('righ…" at bounding box center [584, 75] width 188 height 89
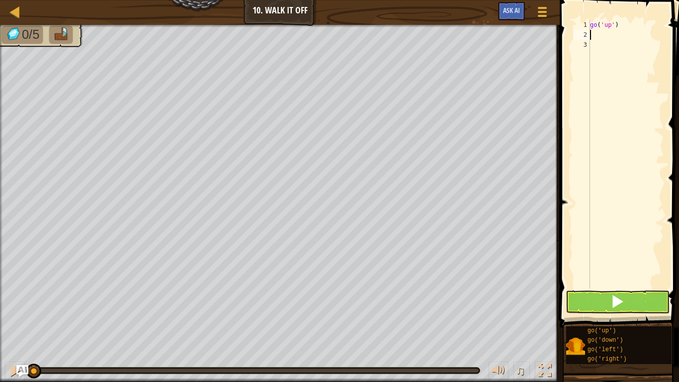
scroll to position [4, 0]
type textarea "go"
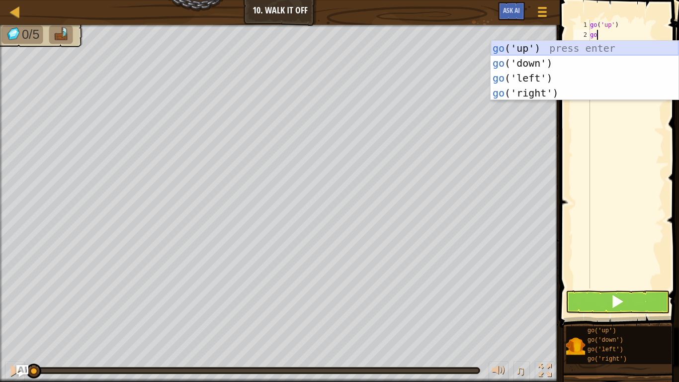
click at [543, 46] on div "go ('up') press enter go ('down') press enter go ('left') press enter go ('righ…" at bounding box center [584, 85] width 188 height 89
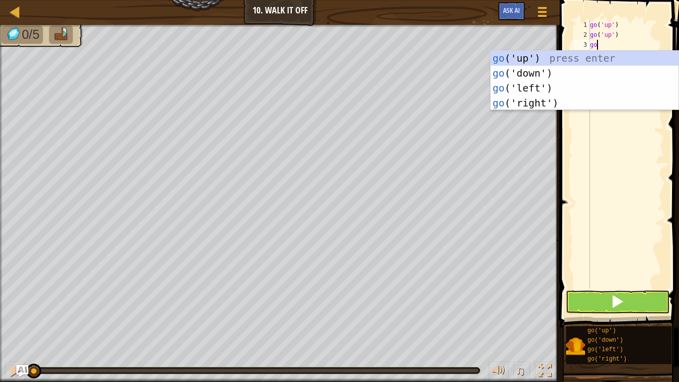
type textarea "gor"
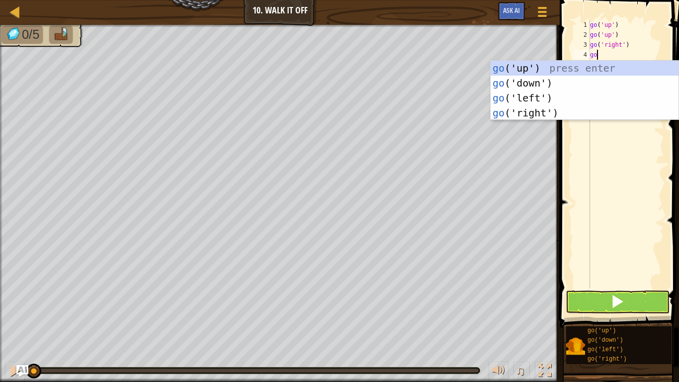
type textarea "gor"
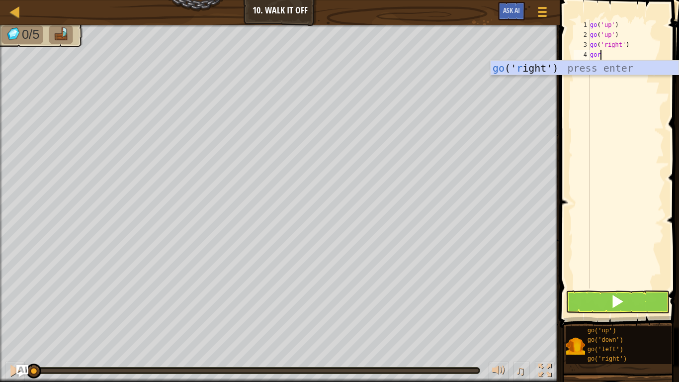
scroll to position [4, 0]
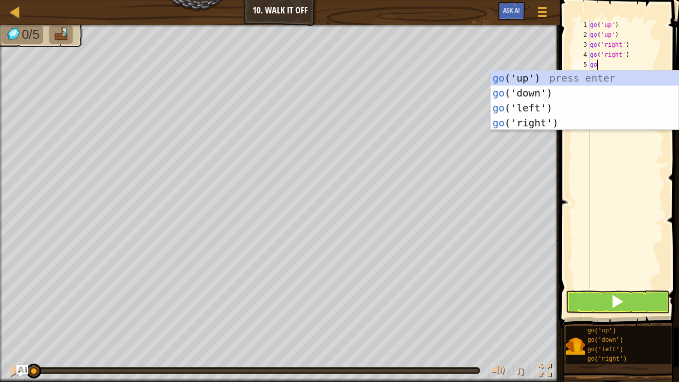
type textarea "gor"
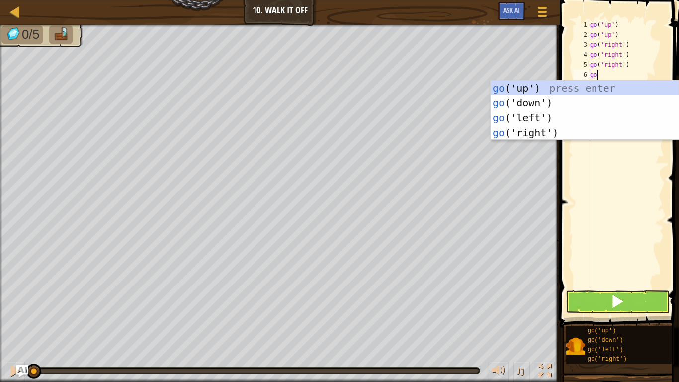
scroll to position [4, 1]
type textarea "gor"
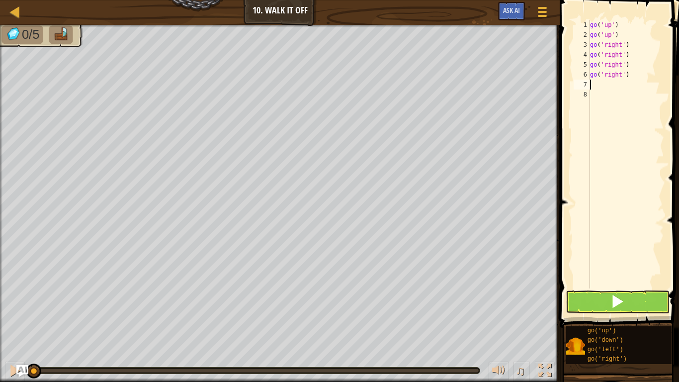
scroll to position [4, 0]
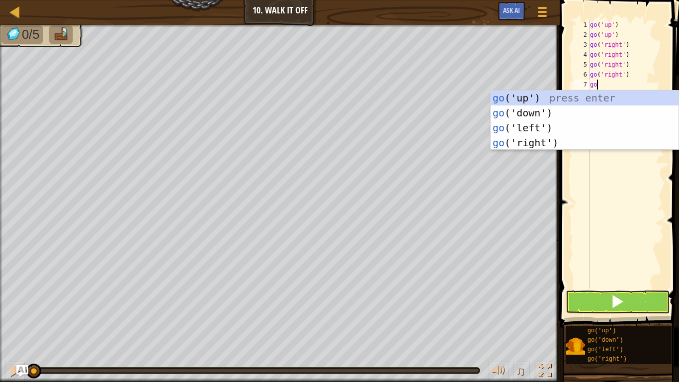
type textarea "[DEMOGRAPHIC_DATA]"
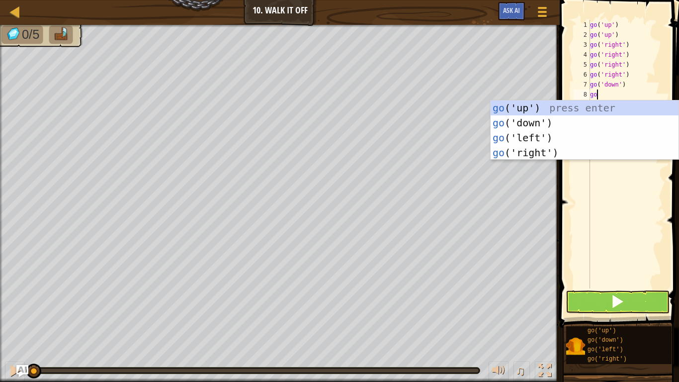
type textarea "[DEMOGRAPHIC_DATA]"
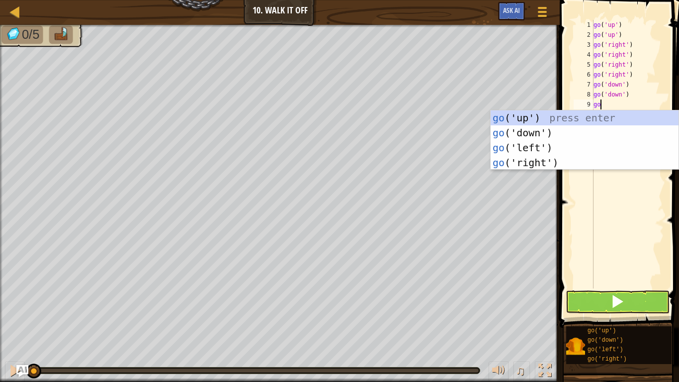
type textarea "[DEMOGRAPHIC_DATA]"
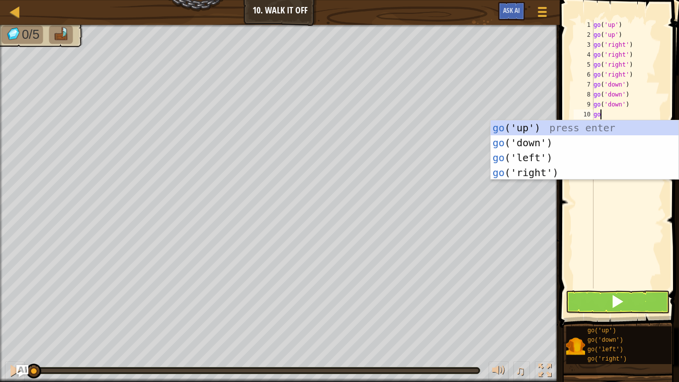
type textarea "gol"
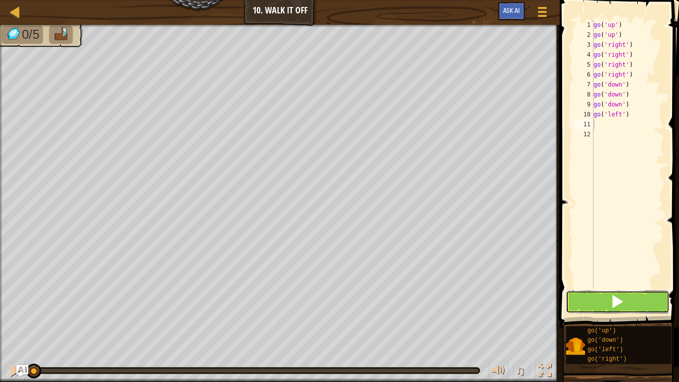
click at [623, 296] on span at bounding box center [617, 301] width 14 height 14
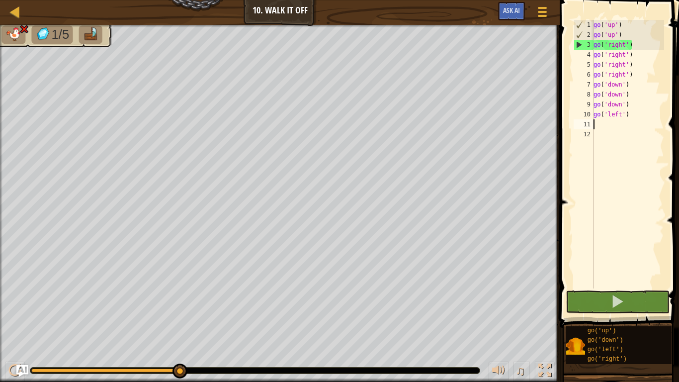
click at [633, 46] on div "go ( 'up' ) go ( 'up' ) go ( 'right' ) go ( 'right' ) go ( 'right' ) go ( 'righ…" at bounding box center [627, 164] width 73 height 288
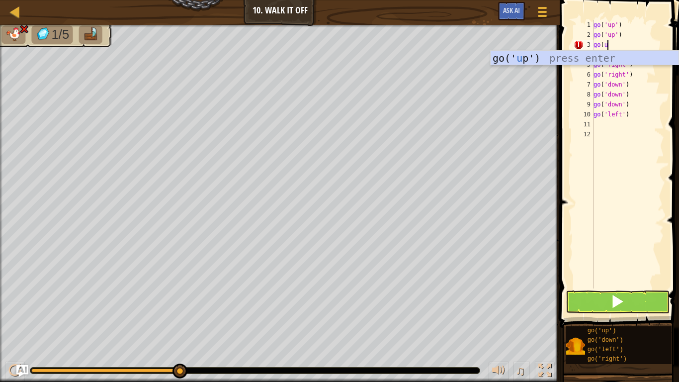
type textarea "go(up"
click at [567, 55] on div "go(' up ') press enter" at bounding box center [584, 73] width 188 height 45
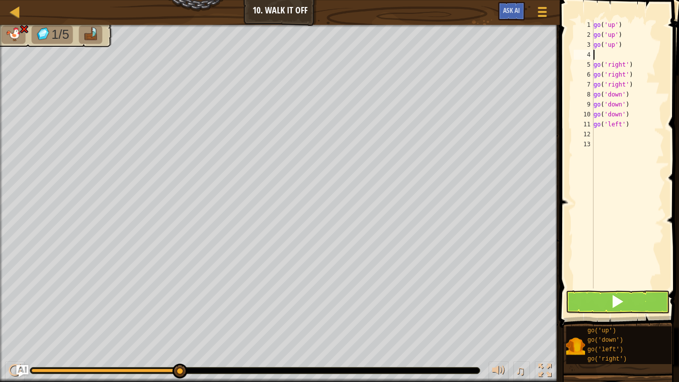
click at [599, 58] on div "go ( 'up' ) go ( 'up' ) go ( 'up' ) go ( 'right' ) go ( 'right' ) go ( 'right' …" at bounding box center [627, 164] width 73 height 288
click at [600, 58] on div "go ( 'up' ) go ( 'up' ) go ( 'up' ) go ( 'right' ) go ( 'right' ) go ( 'right' …" at bounding box center [627, 164] width 73 height 288
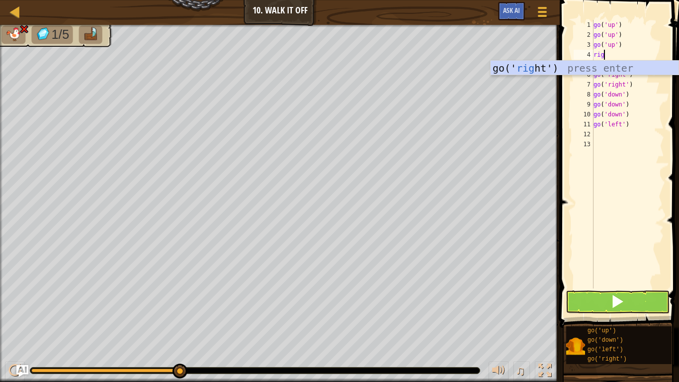
type textarea "right"
click at [596, 64] on div "go(' right ') press enter" at bounding box center [584, 83] width 188 height 45
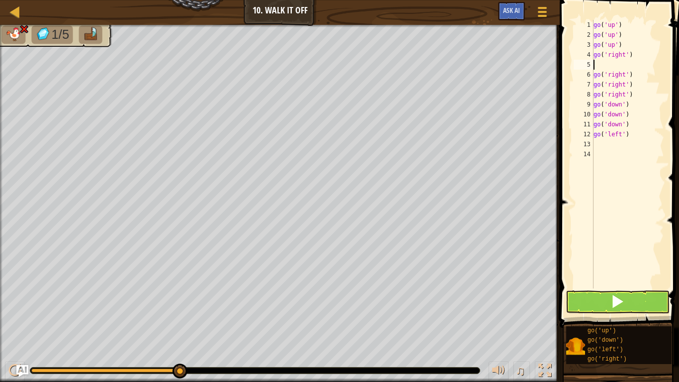
scroll to position [4, 0]
click at [606, 293] on button at bounding box center [617, 301] width 104 height 23
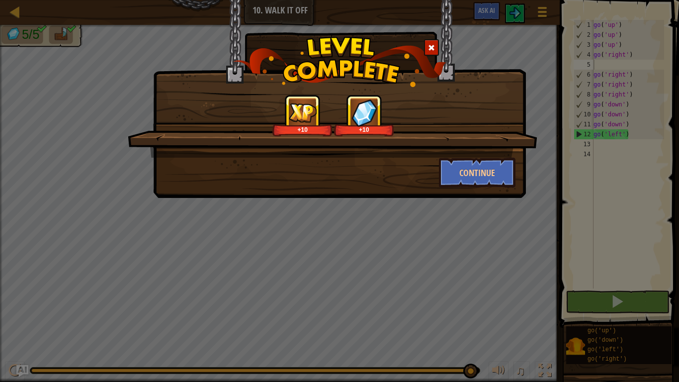
click at [455, 147] on div "+10 +10" at bounding box center [332, 125] width 409 height 63
click at [463, 161] on button "Continue" at bounding box center [477, 172] width 77 height 30
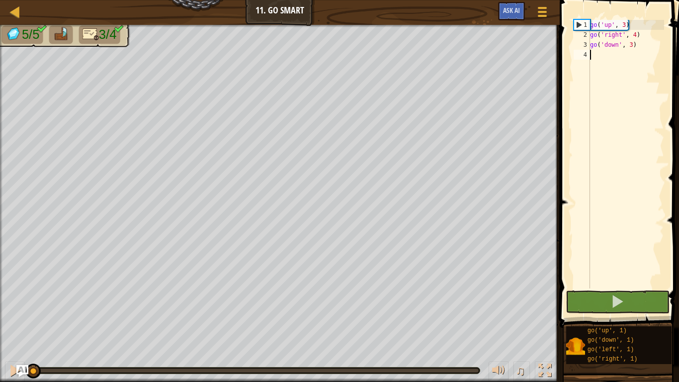
scroll to position [4, 0]
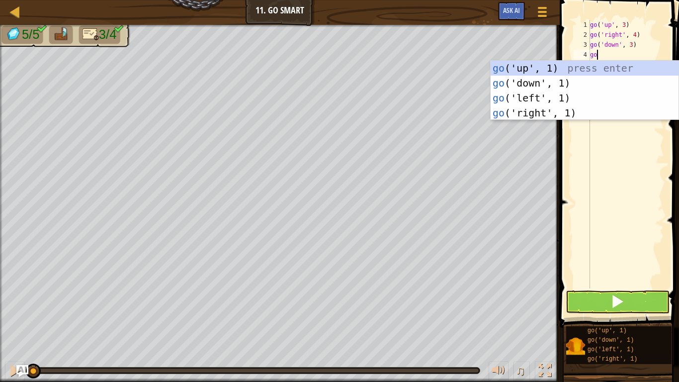
type textarea "gol"
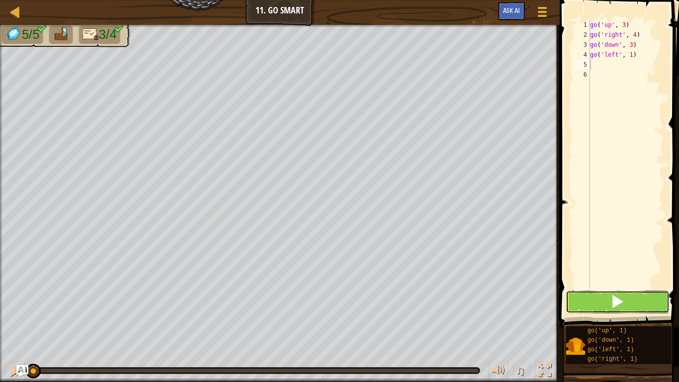
click at [592, 297] on button at bounding box center [617, 301] width 104 height 23
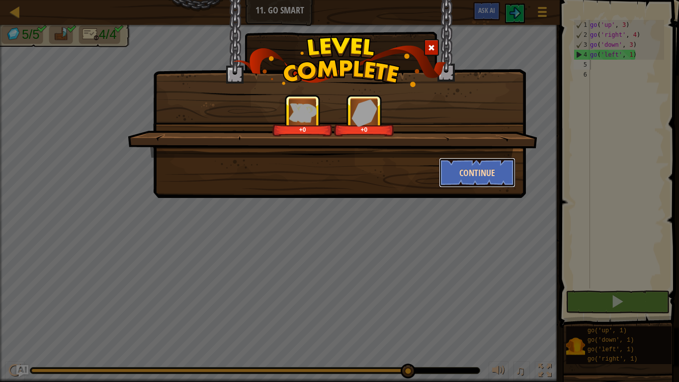
click at [468, 175] on button "Continue" at bounding box center [477, 172] width 77 height 30
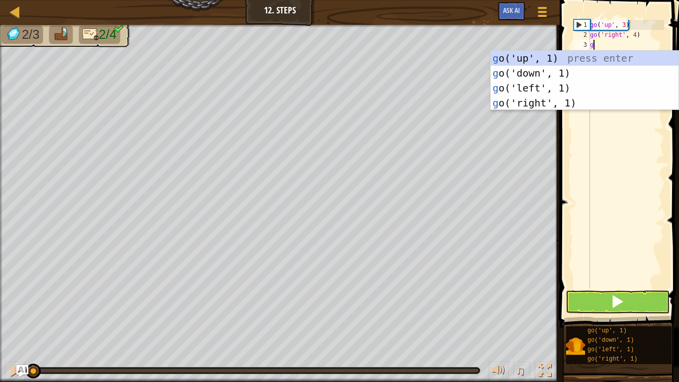
scroll to position [4, 0]
type textarea "go"
click at [562, 72] on div "go ('up', 1) press enter go ('down', 1) press enter go ('left', 1) press enter …" at bounding box center [584, 95] width 188 height 89
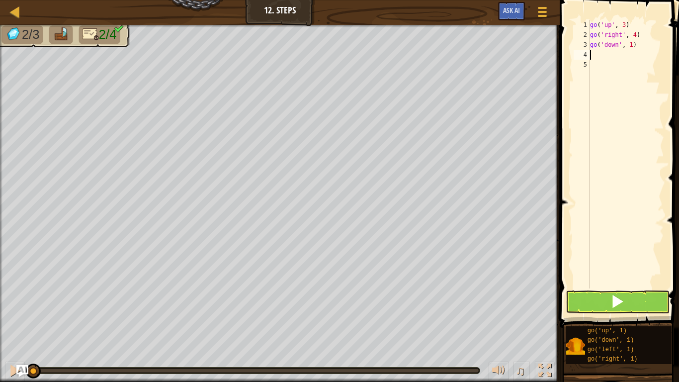
scroll to position [4, 0]
click at [632, 45] on div "go ( 'up' , 3 ) go ( 'right' , 4 ) go ( 'down' , 1 )" at bounding box center [626, 164] width 76 height 288
type textarea "go('down', 3)"
click at [597, 53] on div "go ( 'up' , 3 ) go ( 'right' , 4 ) go ( 'down' , 3 )" at bounding box center [626, 164] width 76 height 288
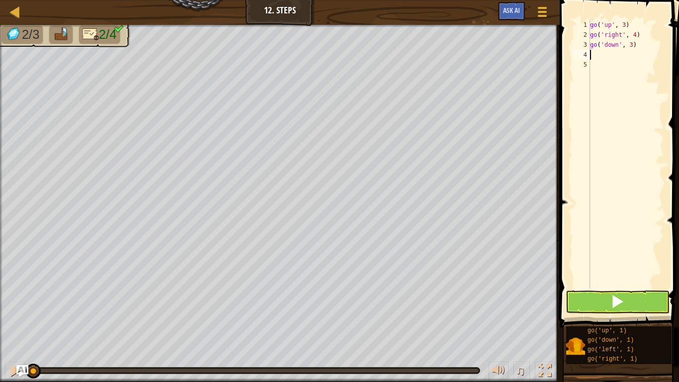
scroll to position [4, 0]
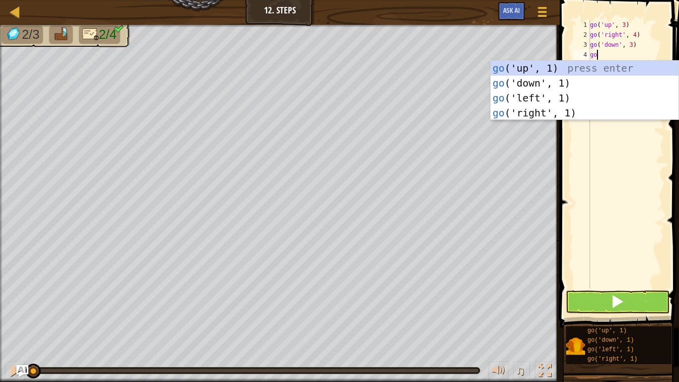
type textarea "go"
click at [563, 95] on div "go ('up', 1) press enter go ('down', 1) press enter go ('left', 1) press enter …" at bounding box center [584, 105] width 188 height 89
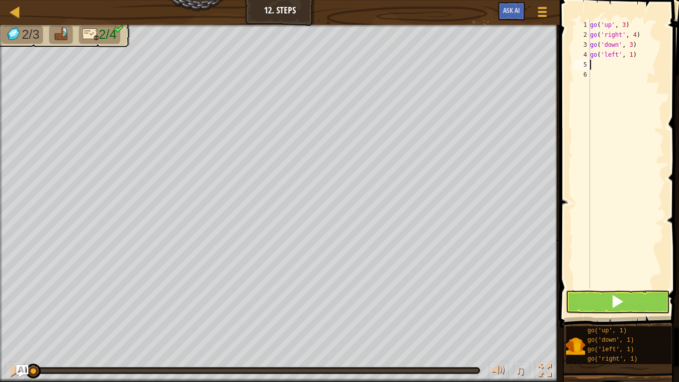
scroll to position [4, 0]
click at [607, 297] on button at bounding box center [617, 301] width 104 height 23
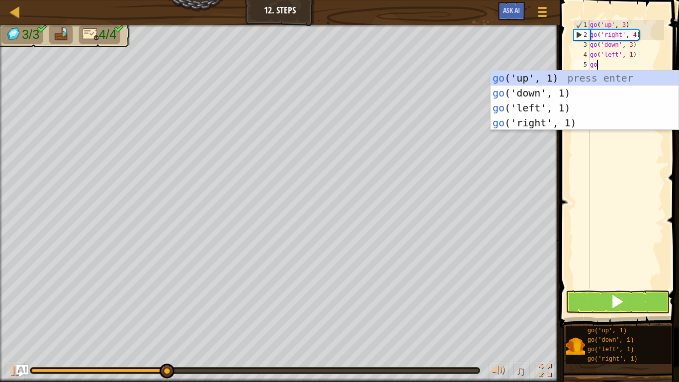
type textarea "gol"
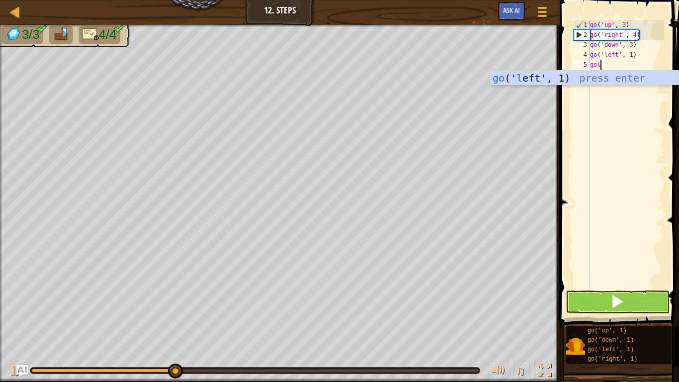
scroll to position [4, 1]
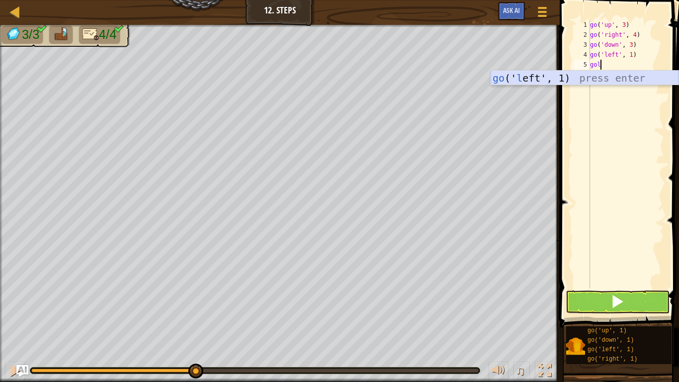
click at [548, 78] on div "go (' l eft', 1) press enter" at bounding box center [584, 93] width 188 height 45
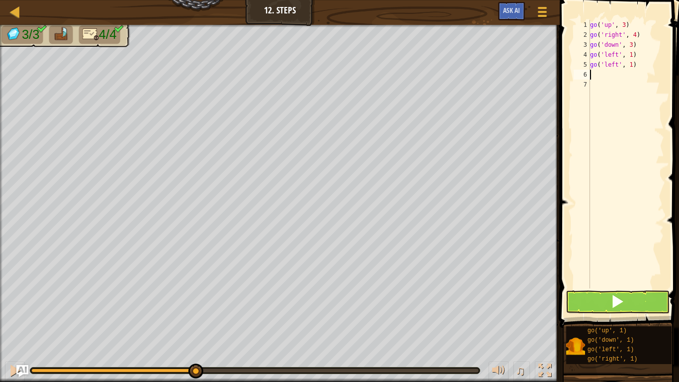
scroll to position [4, 0]
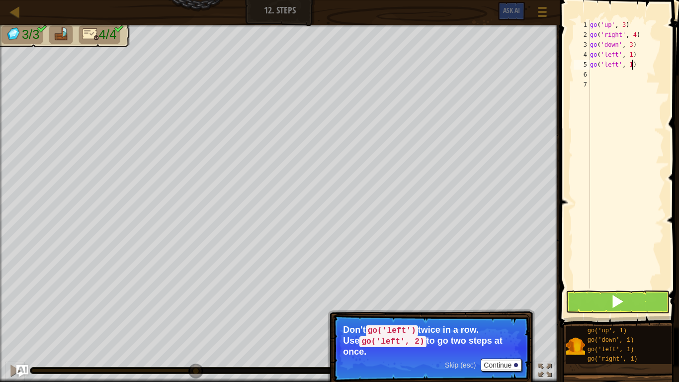
click at [632, 65] on div "go ( 'up' , 3 ) go ( 'right' , 4 ) go ( 'down' , 3 ) go ( 'left' , 1 ) go ( 'le…" at bounding box center [626, 164] width 76 height 288
type textarea "go('left', 2)"
click at [607, 297] on button at bounding box center [617, 301] width 104 height 23
click at [511, 297] on button "Continue" at bounding box center [500, 364] width 41 height 13
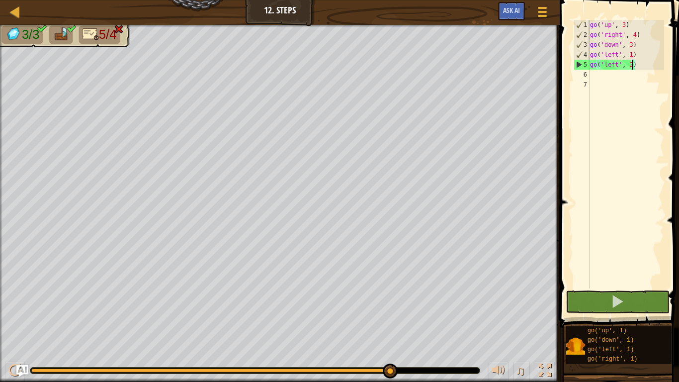
drag, startPoint x: 390, startPoint y: 368, endPoint x: 459, endPoint y: 370, distance: 68.6
